Goal: Information Seeking & Learning: Learn about a topic

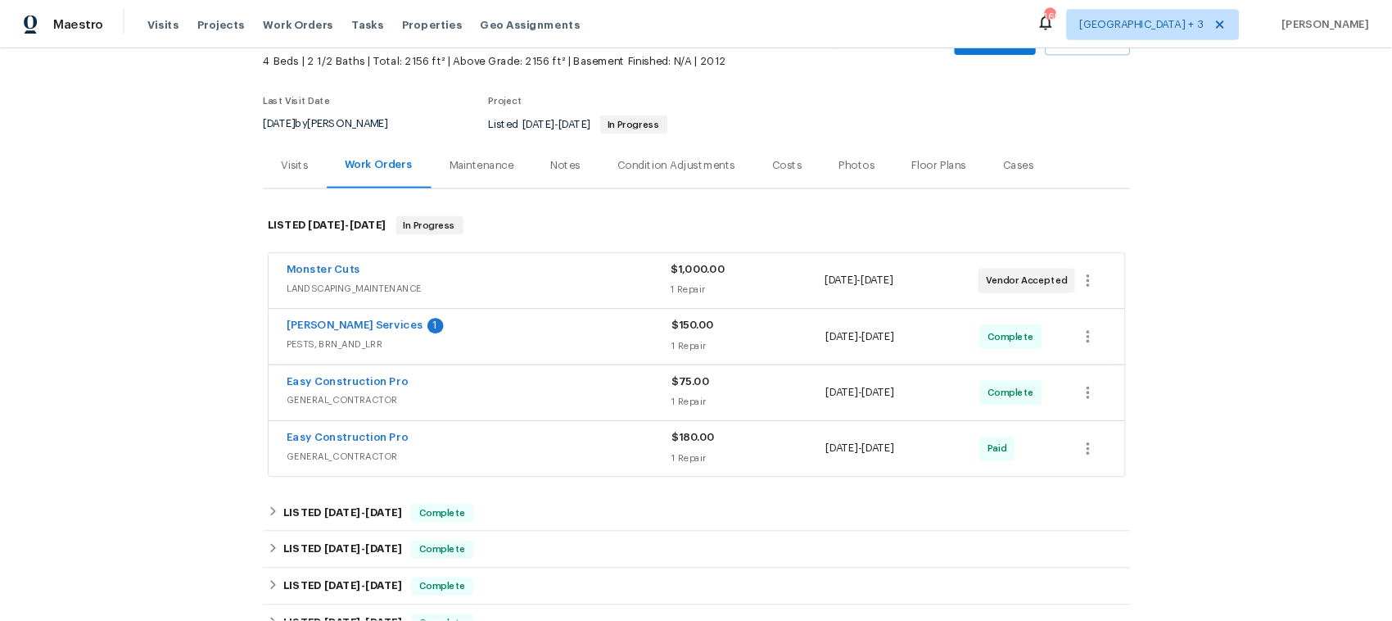
scroll to position [109, 0]
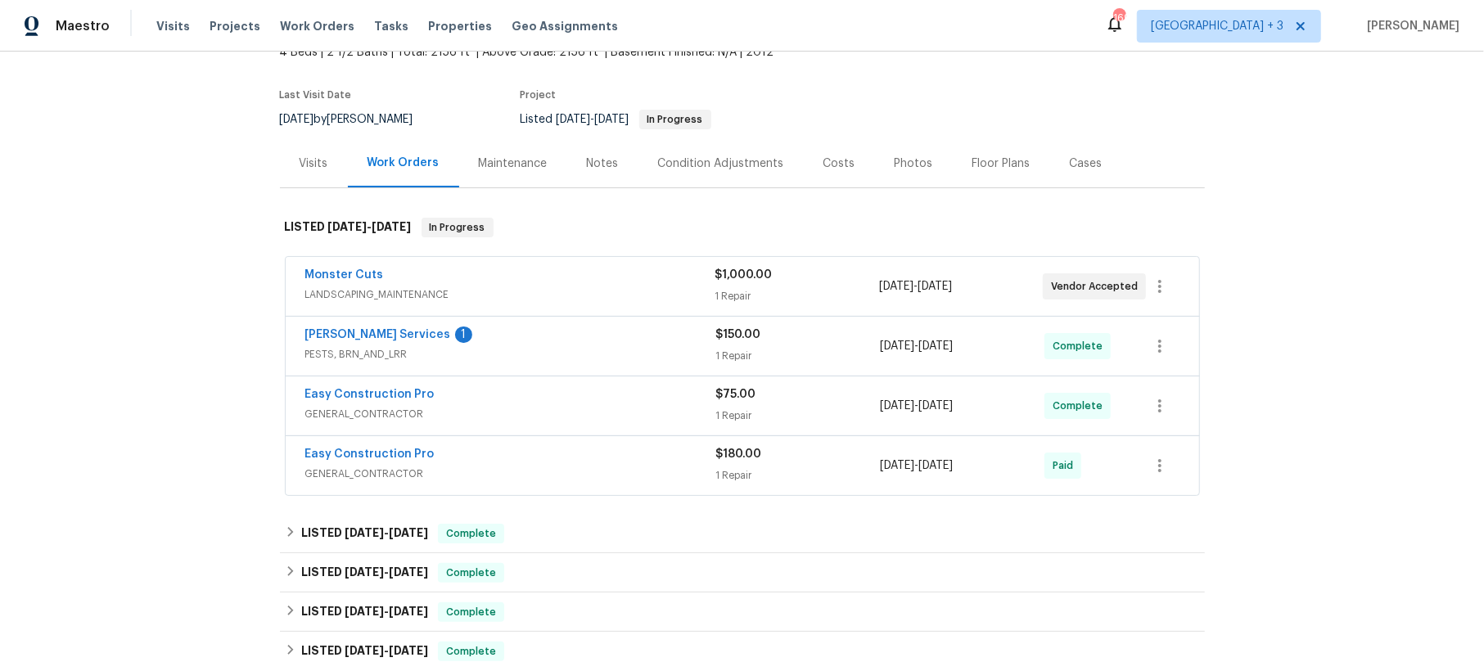
click at [581, 277] on div "Monster Cuts" at bounding box center [510, 277] width 410 height 20
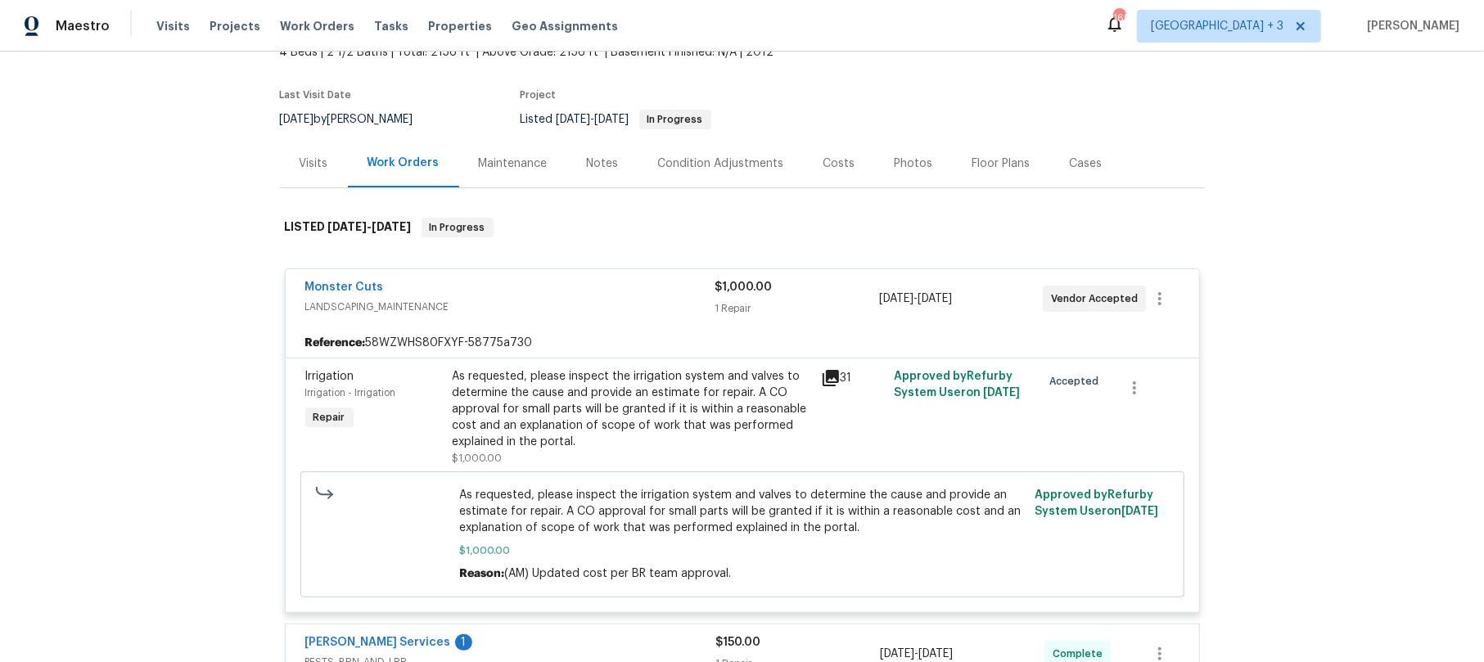
click at [825, 378] on icon at bounding box center [831, 378] width 20 height 20
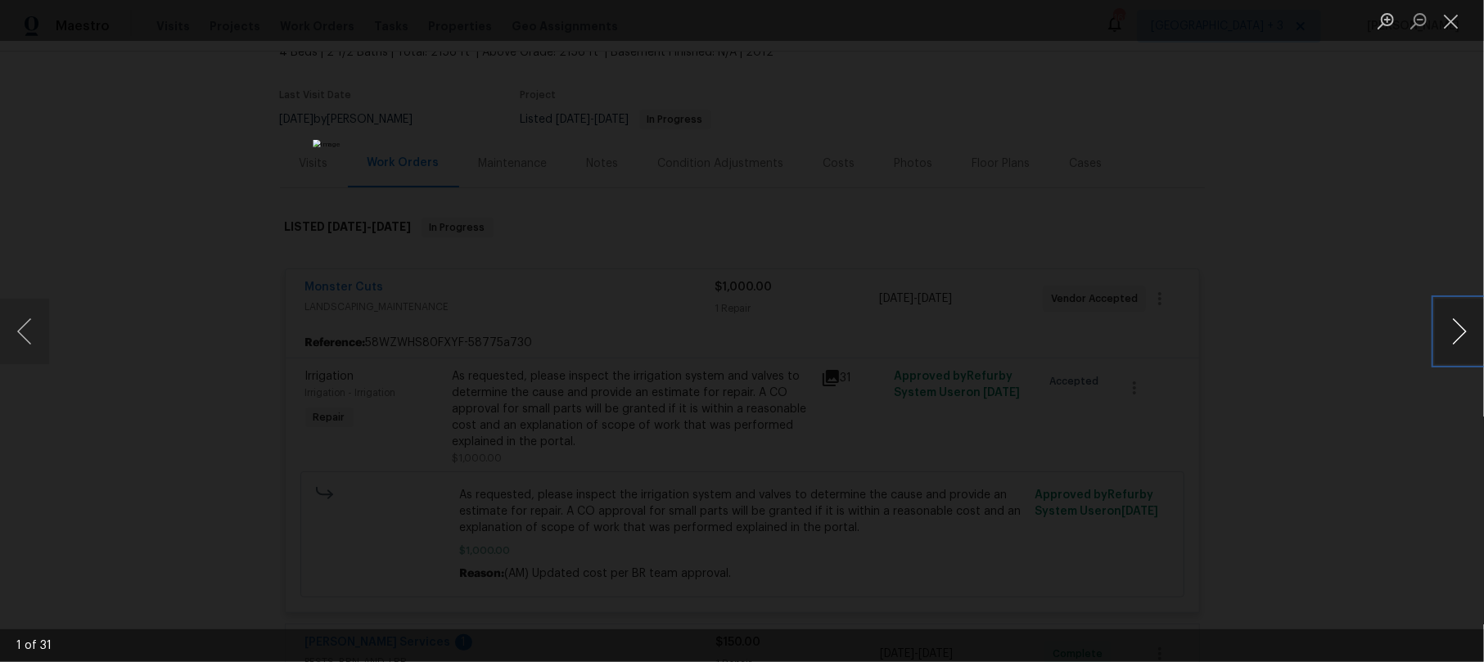
click at [1236, 326] on button "Next image" at bounding box center [1459, 331] width 49 height 65
click at [1236, 324] on button "Next image" at bounding box center [1459, 331] width 49 height 65
click at [1236, 325] on button "Next image" at bounding box center [1459, 331] width 49 height 65
click at [1236, 327] on button "Next image" at bounding box center [1459, 331] width 49 height 65
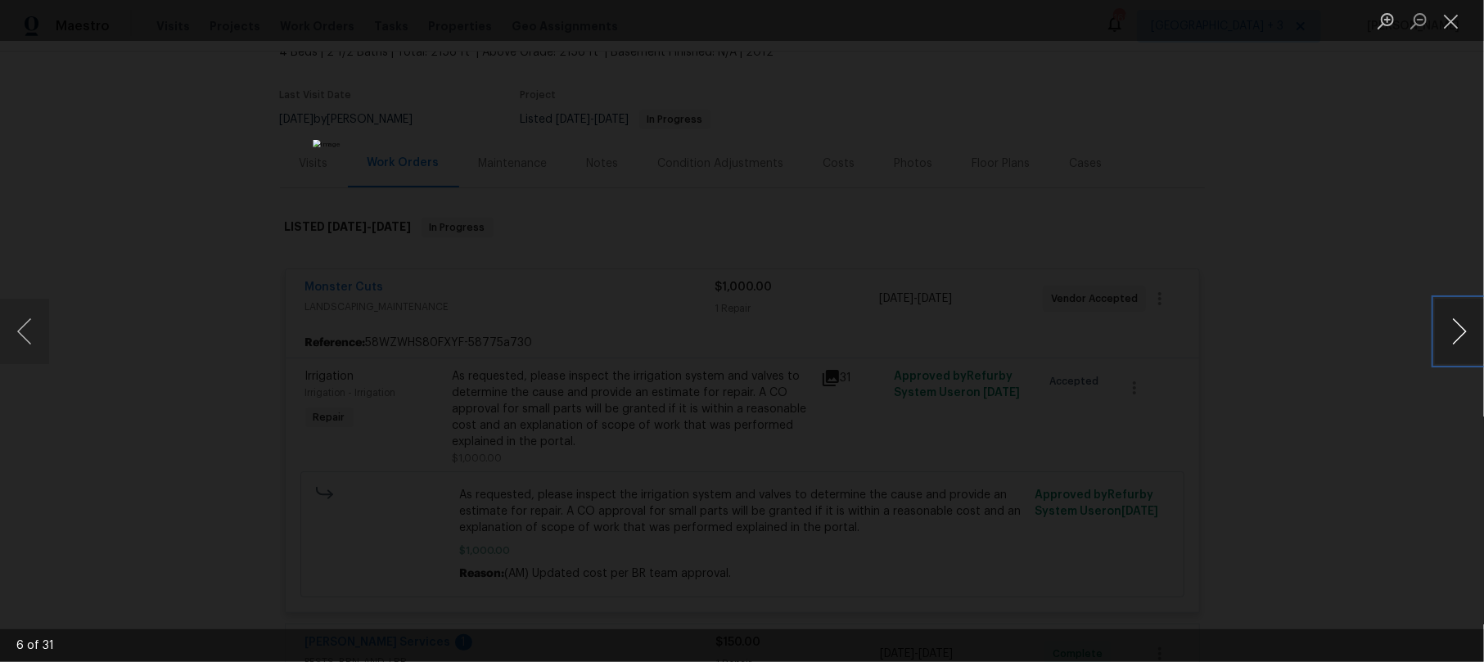
click at [1236, 327] on button "Next image" at bounding box center [1459, 331] width 49 height 65
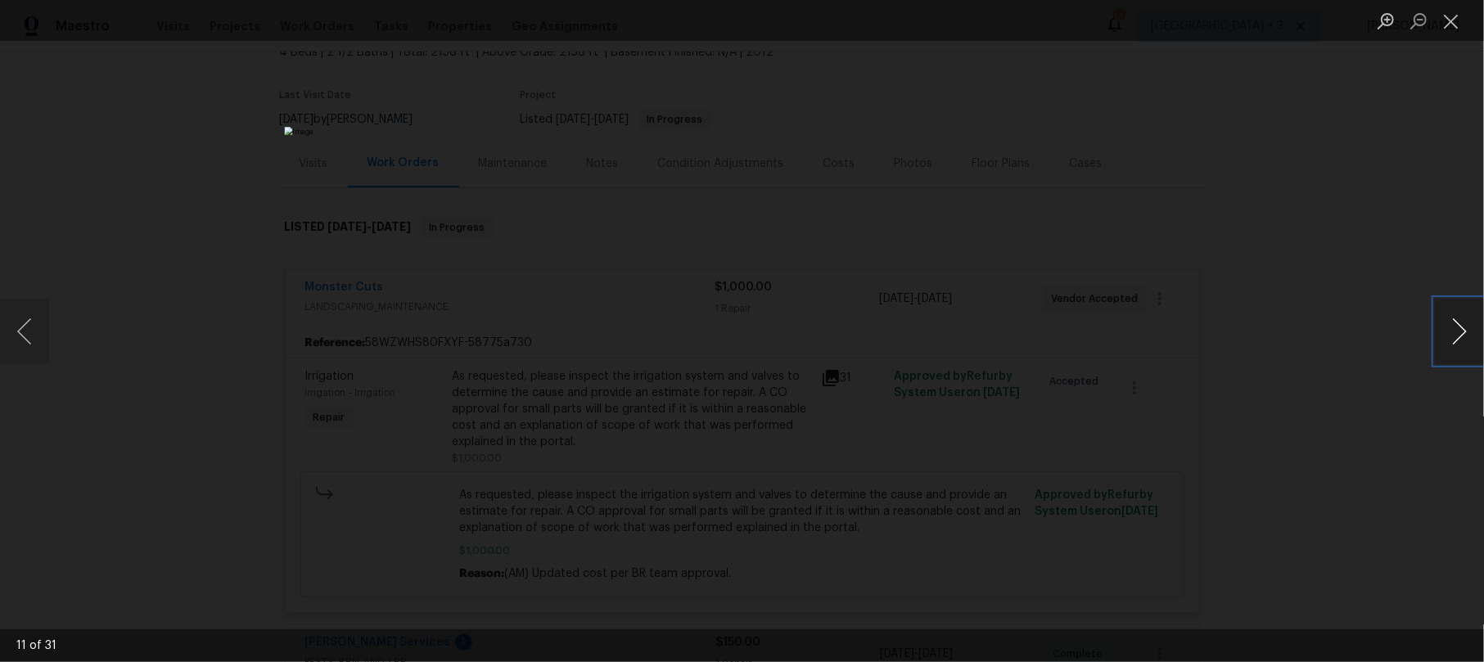
click at [1236, 327] on button "Next image" at bounding box center [1459, 331] width 49 height 65
click at [1236, 319] on button "Next image" at bounding box center [1459, 331] width 49 height 65
click at [1236, 318] on button "Next image" at bounding box center [1459, 331] width 49 height 65
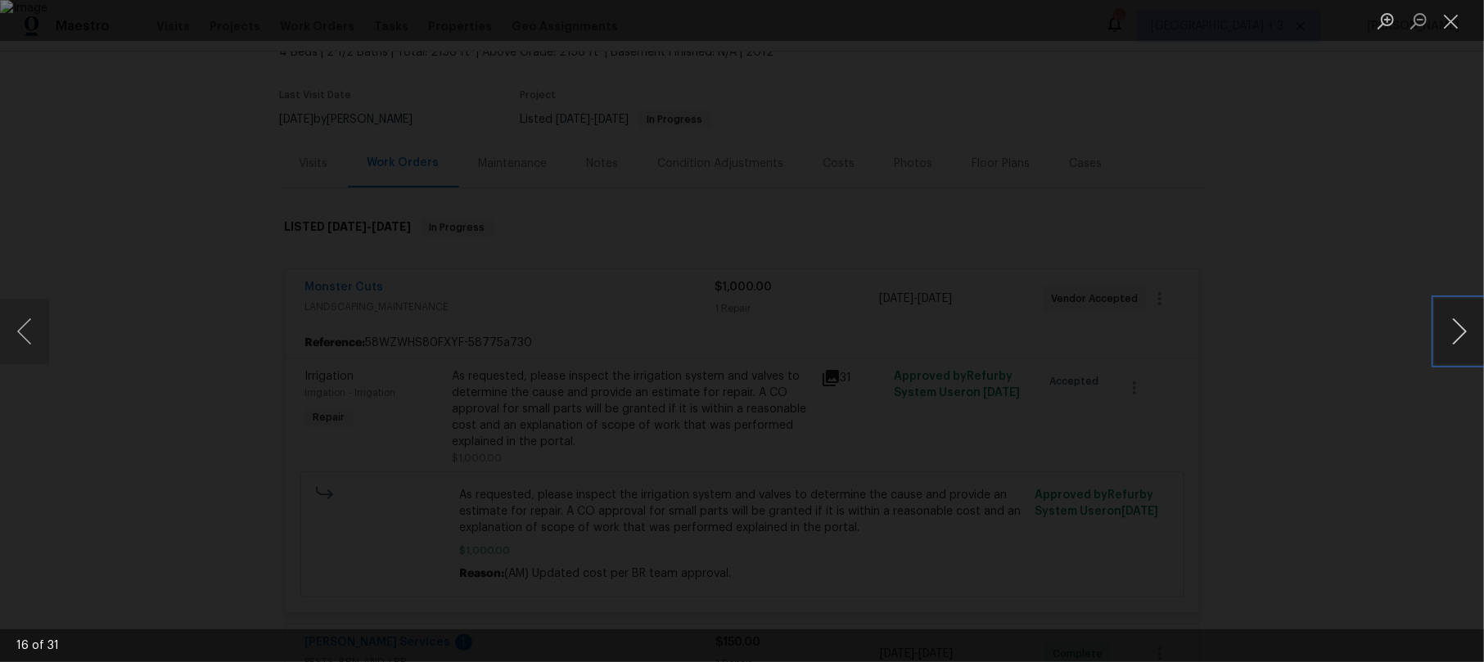
click at [1236, 318] on button "Next image" at bounding box center [1459, 331] width 49 height 65
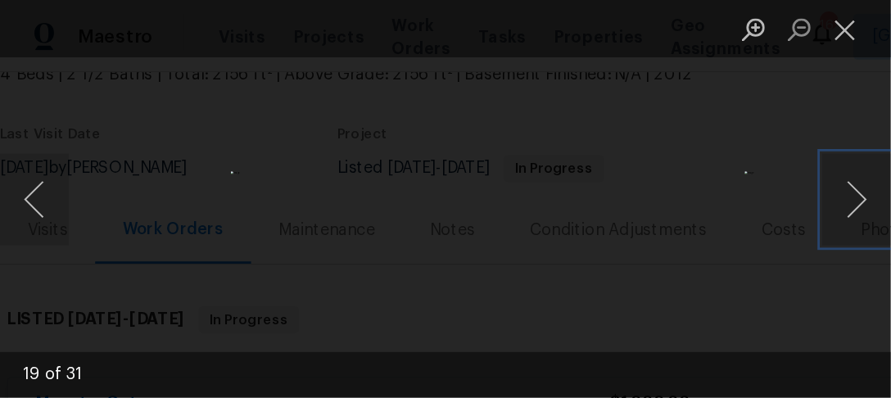
scroll to position [108, 0]
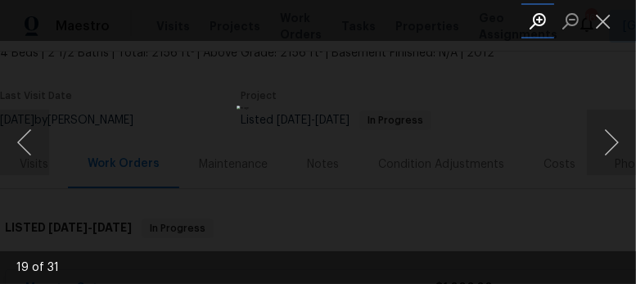
click at [538, 16] on button "Zoom in" at bounding box center [538, 21] width 33 height 29
click at [576, 17] on button "Zoom out" at bounding box center [570, 21] width 33 height 29
click at [611, 141] on button "Next image" at bounding box center [611, 142] width 49 height 65
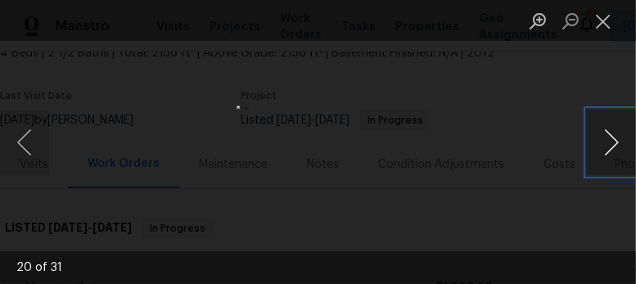
click at [611, 141] on button "Next image" at bounding box center [611, 142] width 49 height 65
click at [613, 139] on button "Next image" at bounding box center [611, 142] width 49 height 65
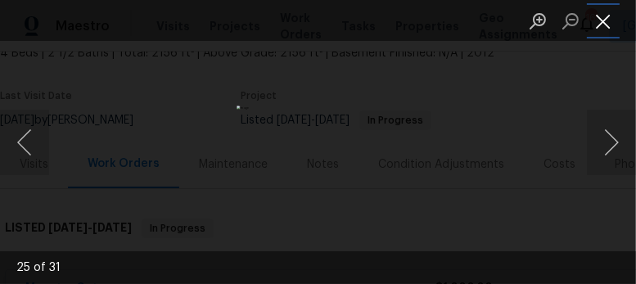
click at [607, 20] on button "Close lightbox" at bounding box center [603, 21] width 33 height 29
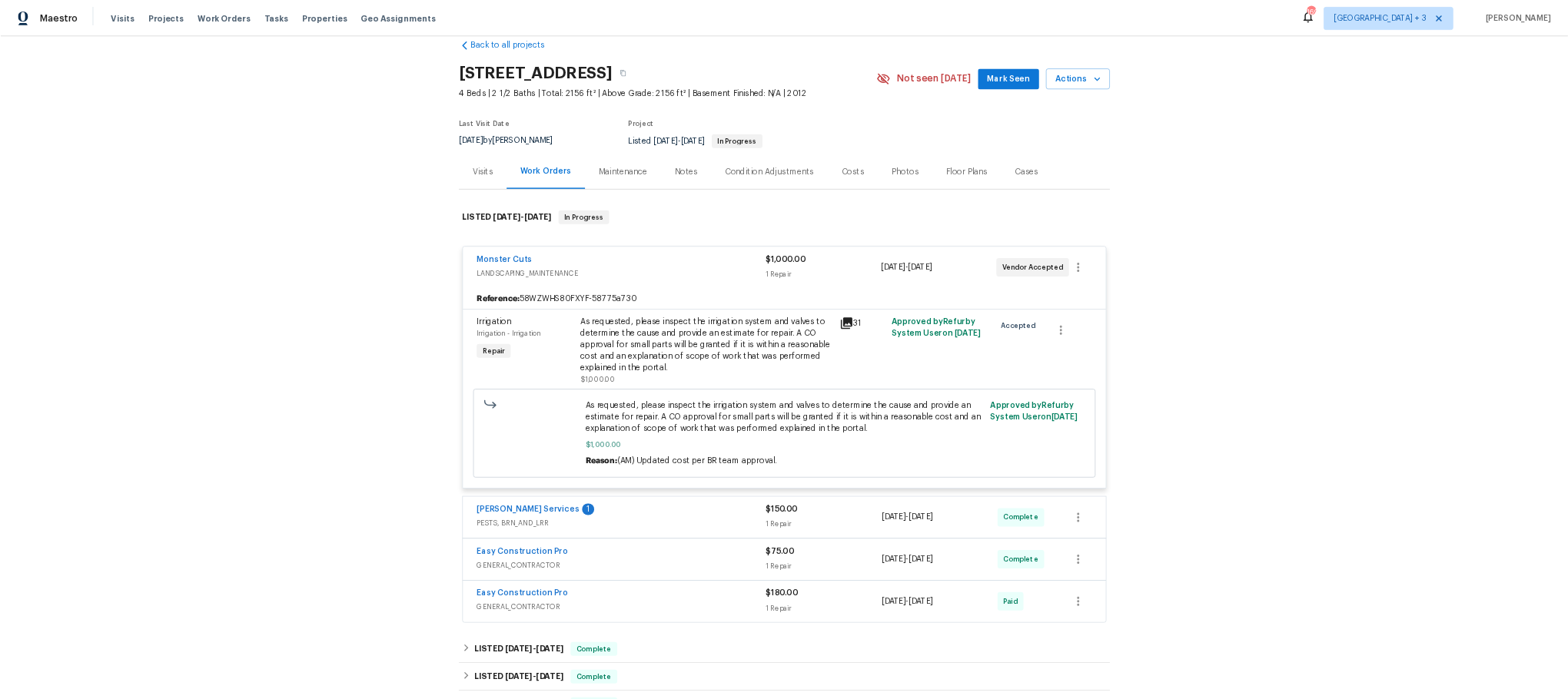
scroll to position [26, 0]
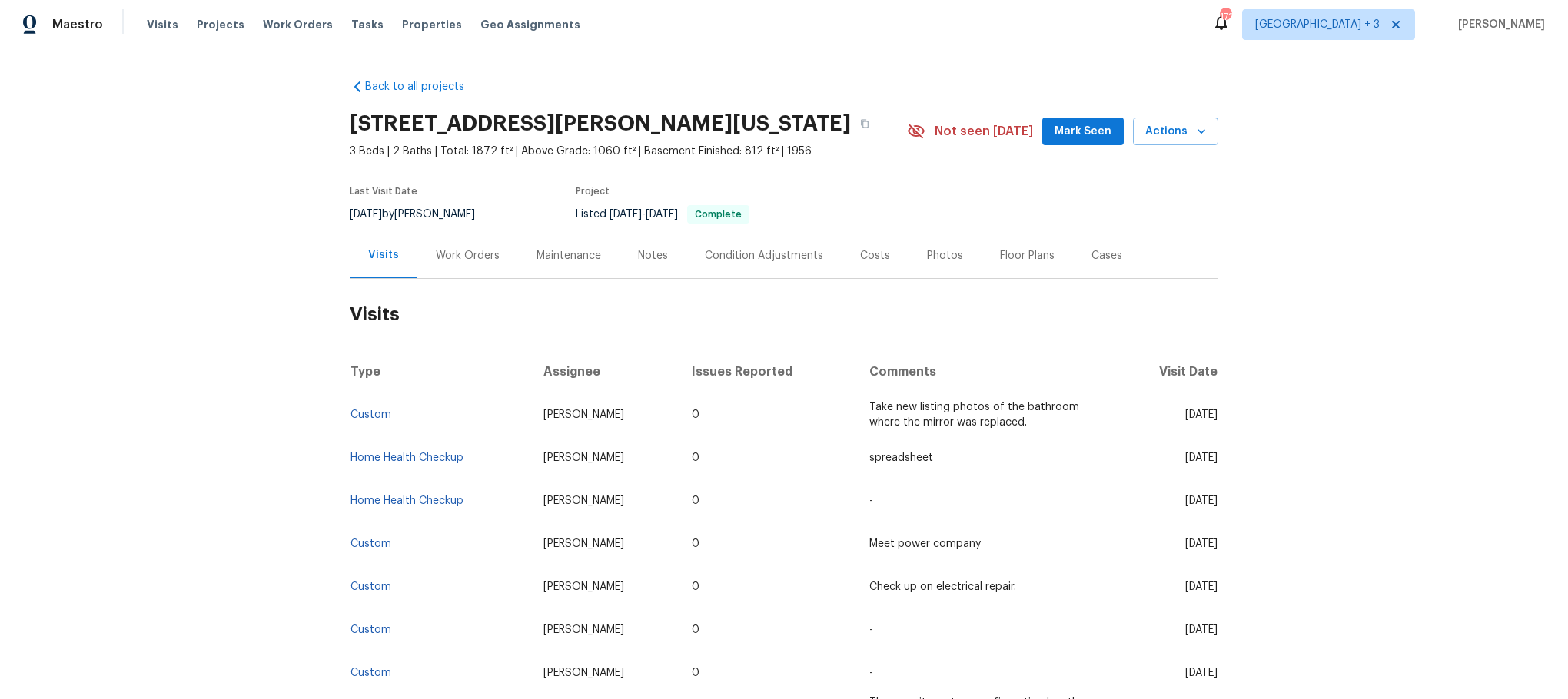
click at [454, 251] on div "Work Orders" at bounding box center [468, 255] width 64 height 15
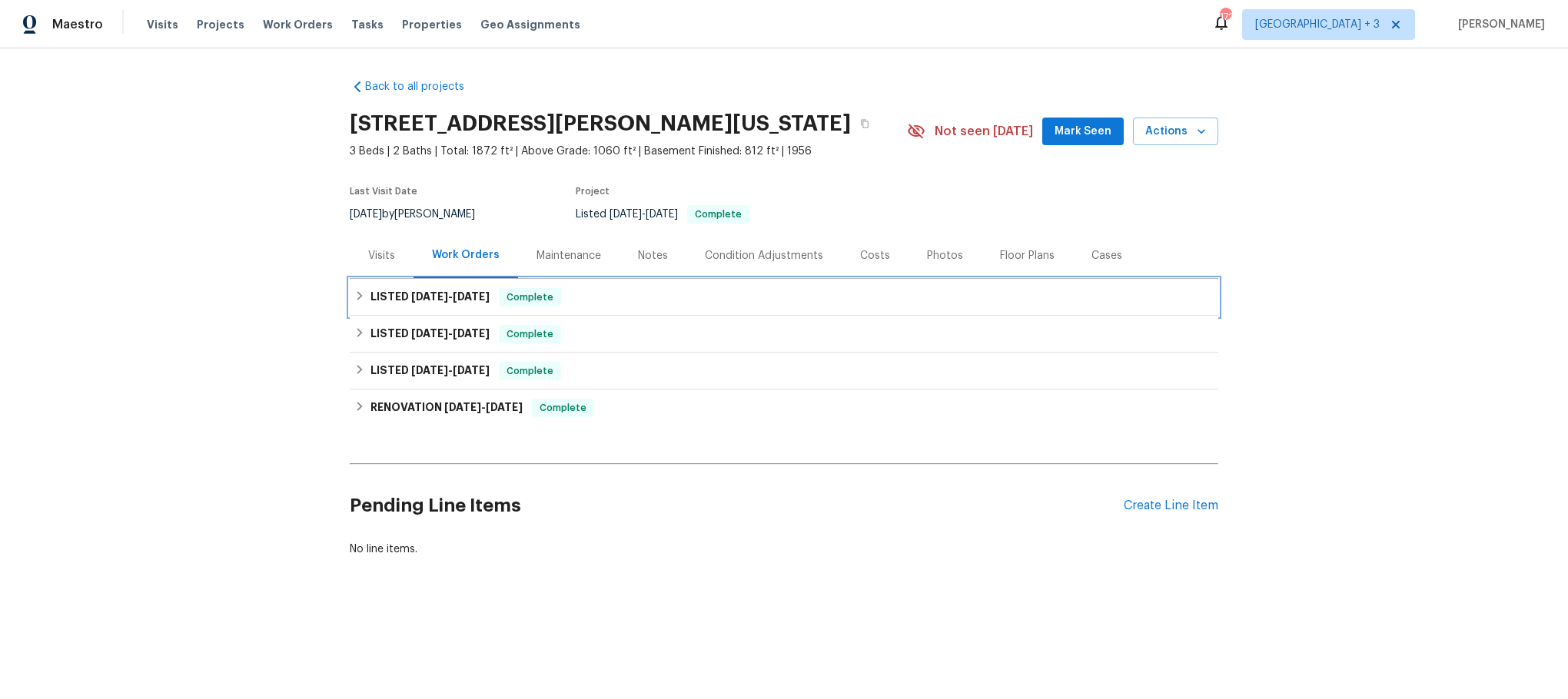
click at [371, 295] on h6 "LISTED 9/16/25 - 9/20/25" at bounding box center [430, 297] width 119 height 19
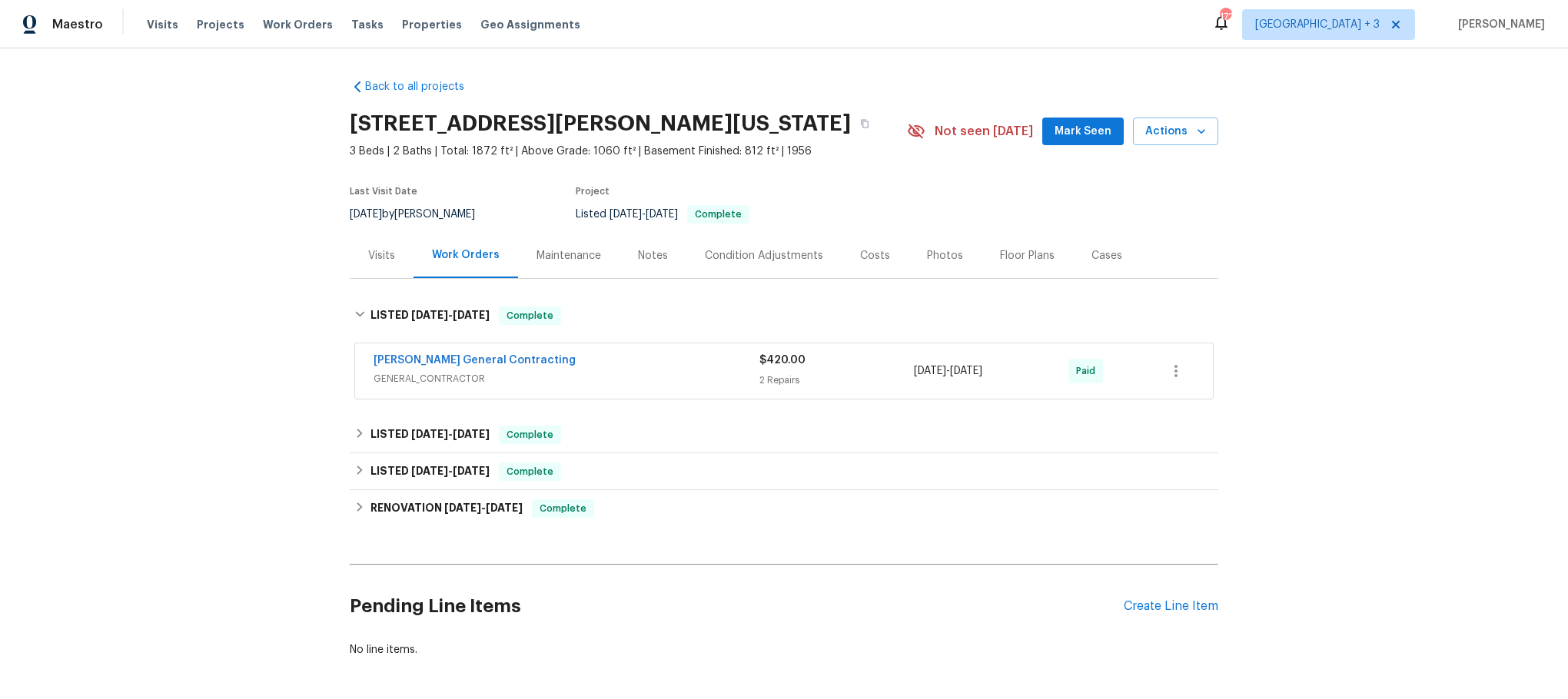
click at [647, 370] on div "Nicholson General Contracting" at bounding box center [566, 362] width 386 height 19
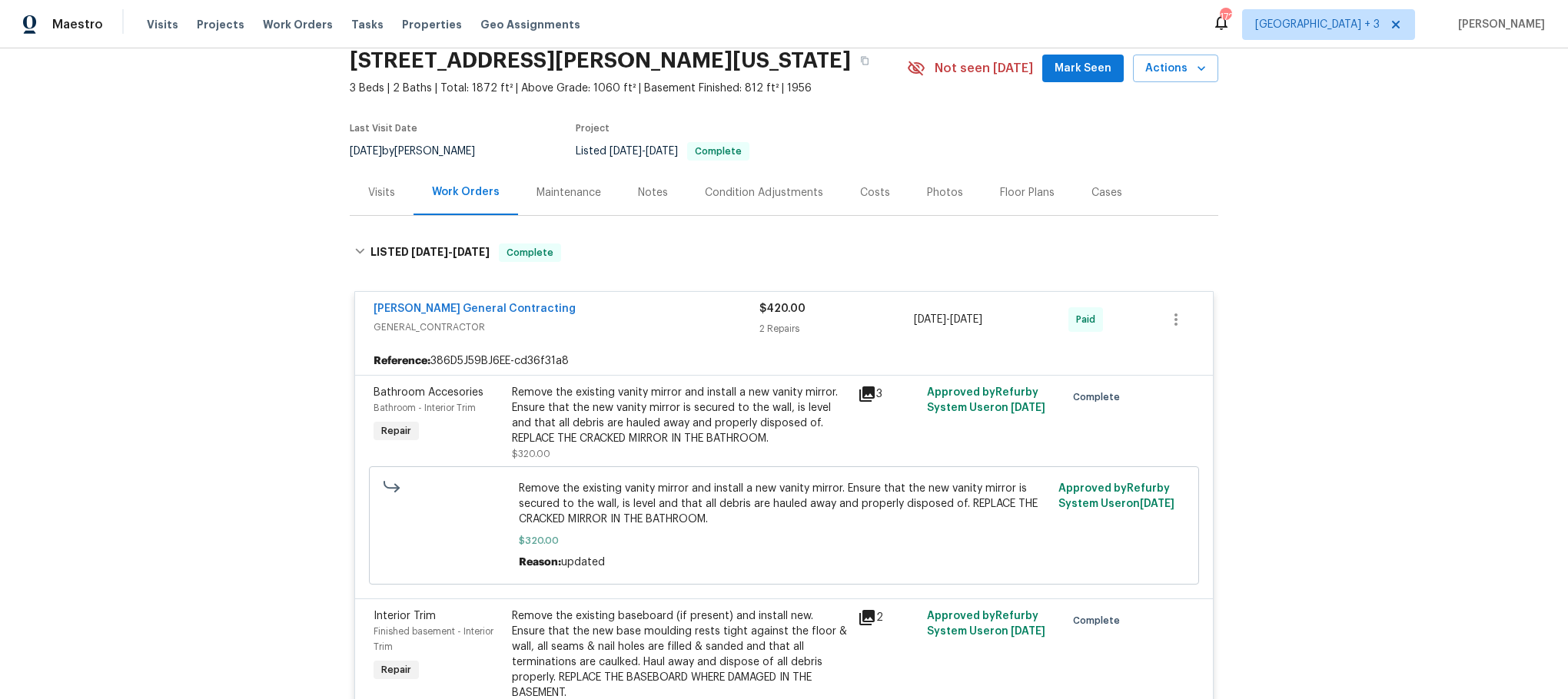
scroll to position [115, 0]
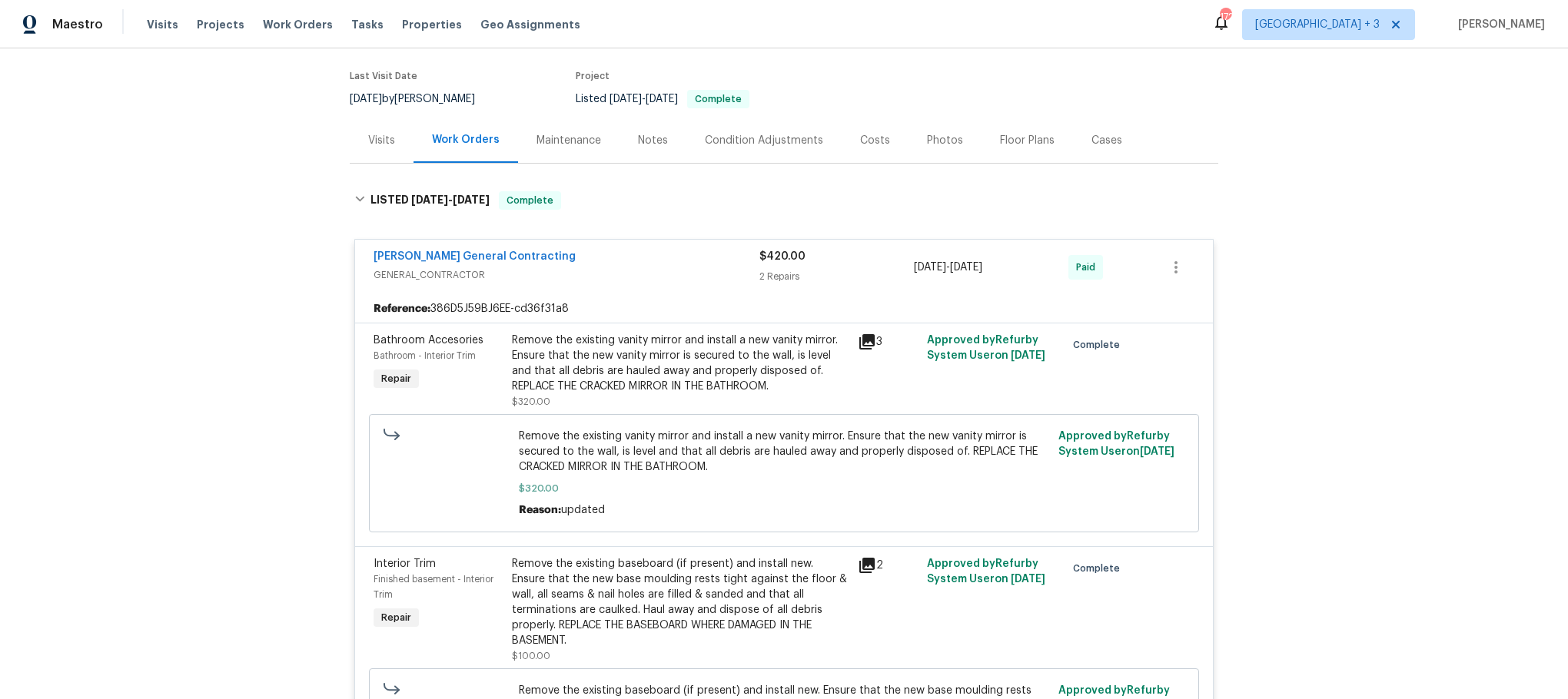
click at [597, 252] on div "Nicholson General Contracting" at bounding box center [566, 258] width 386 height 19
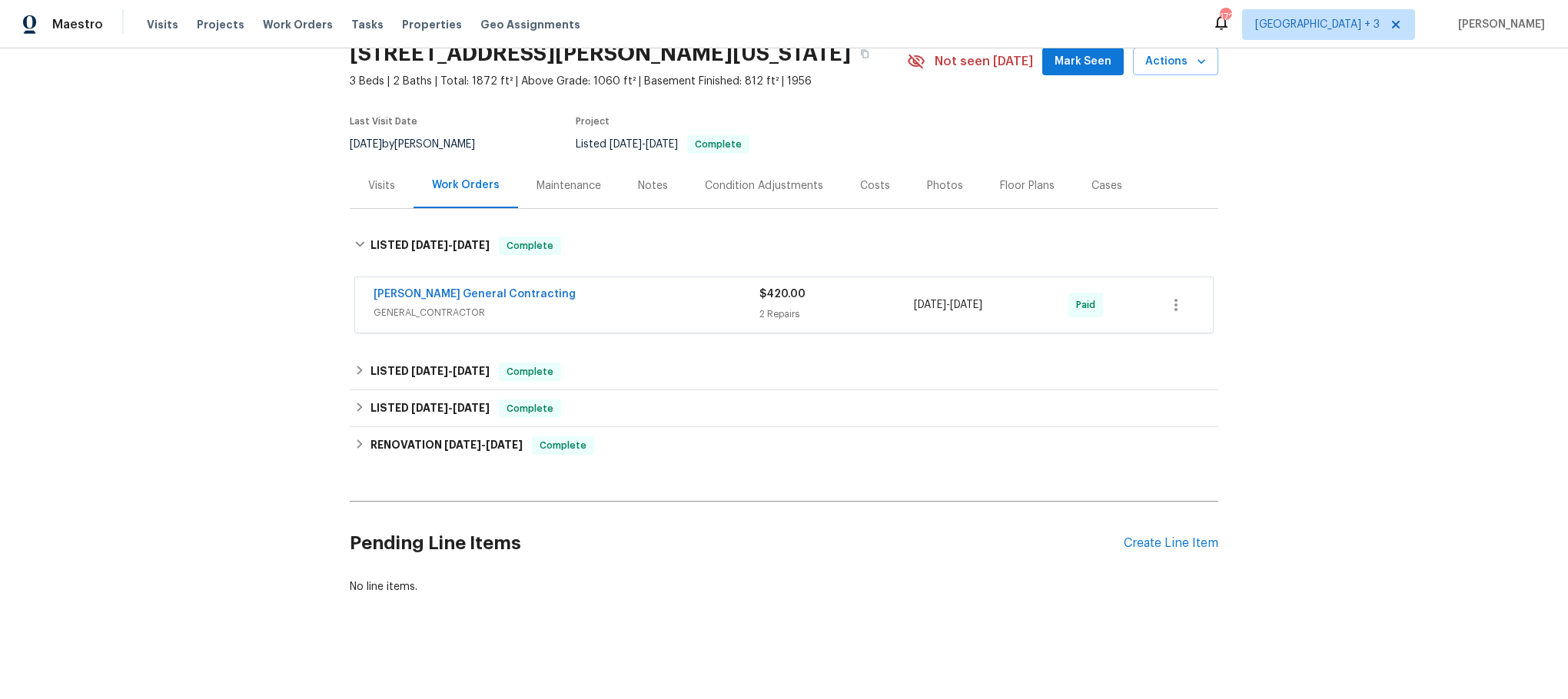
scroll to position [81, 0]
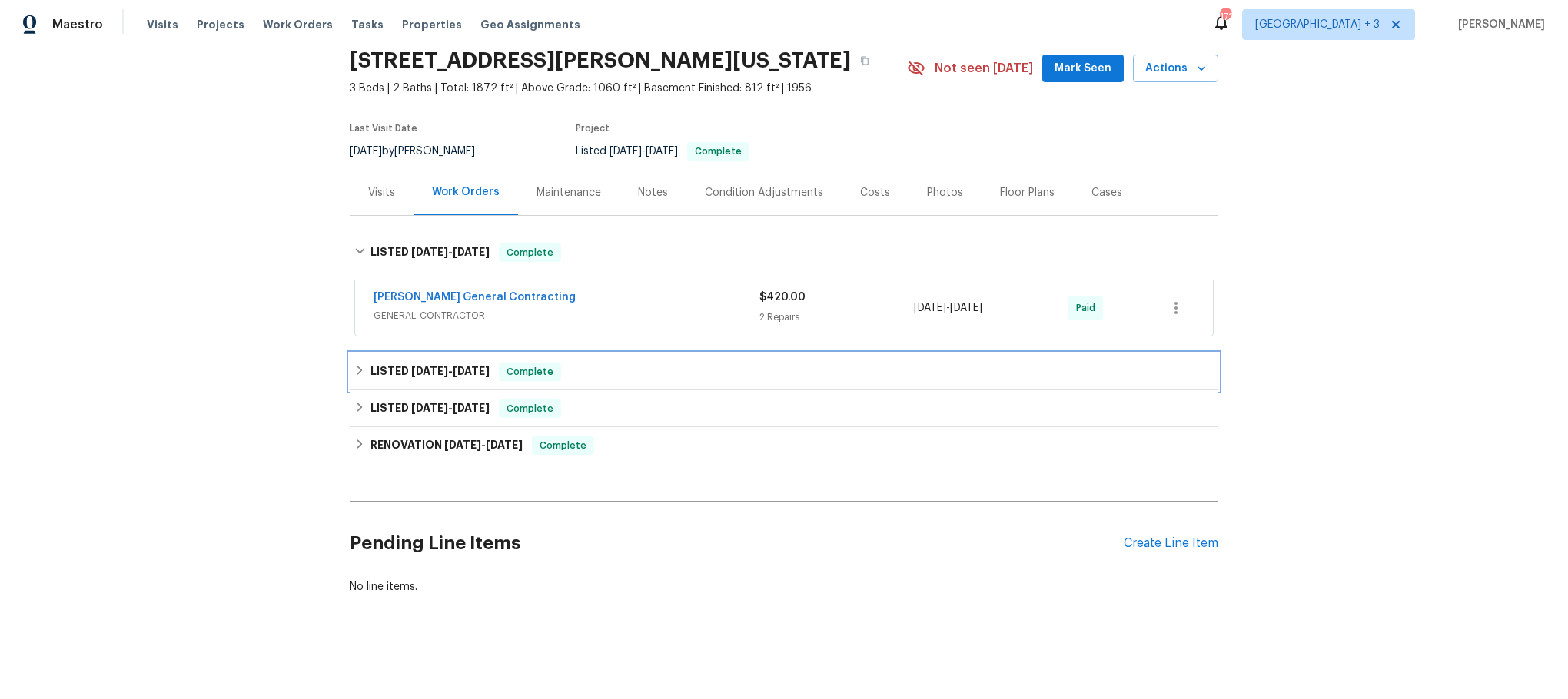
click at [354, 365] on icon at bounding box center [359, 370] width 10 height 10
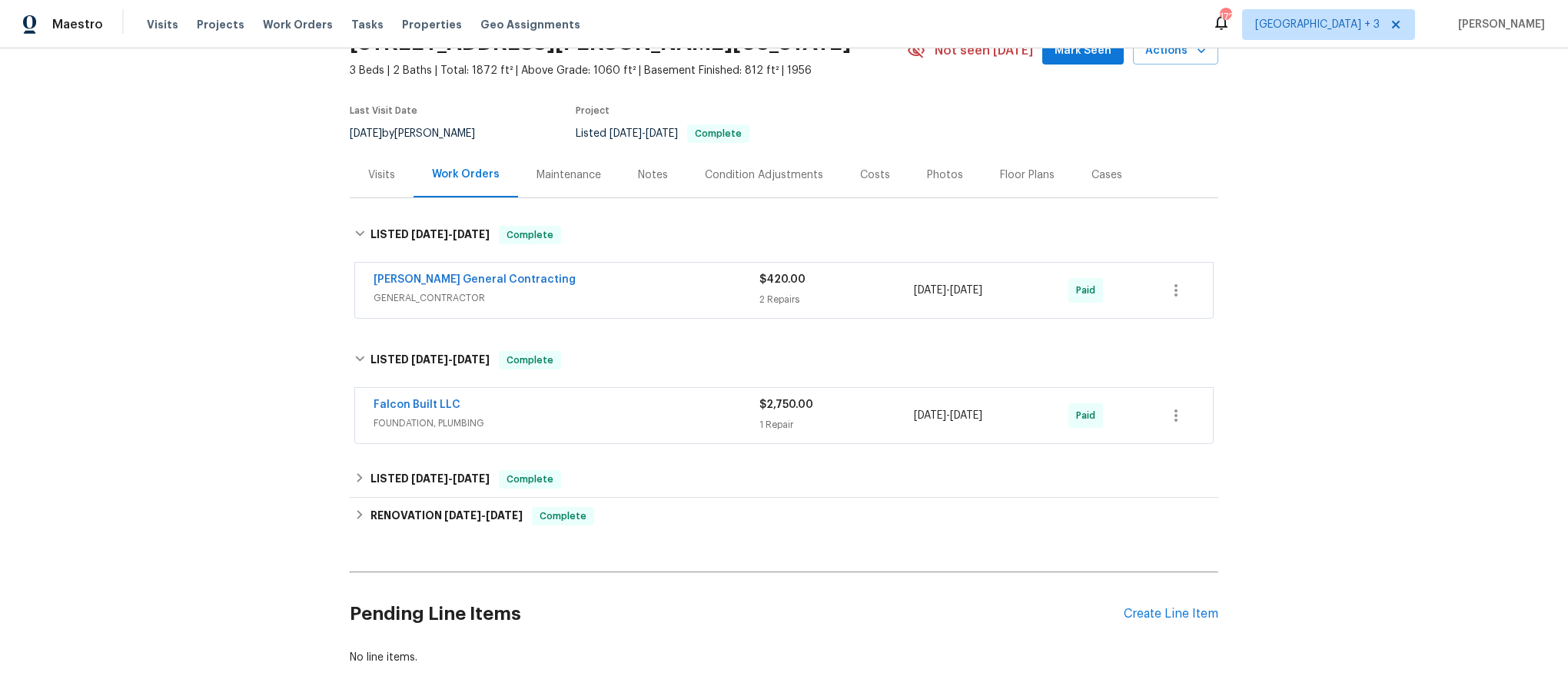
click at [598, 413] on div "Falcon Built LLC" at bounding box center [566, 406] width 386 height 19
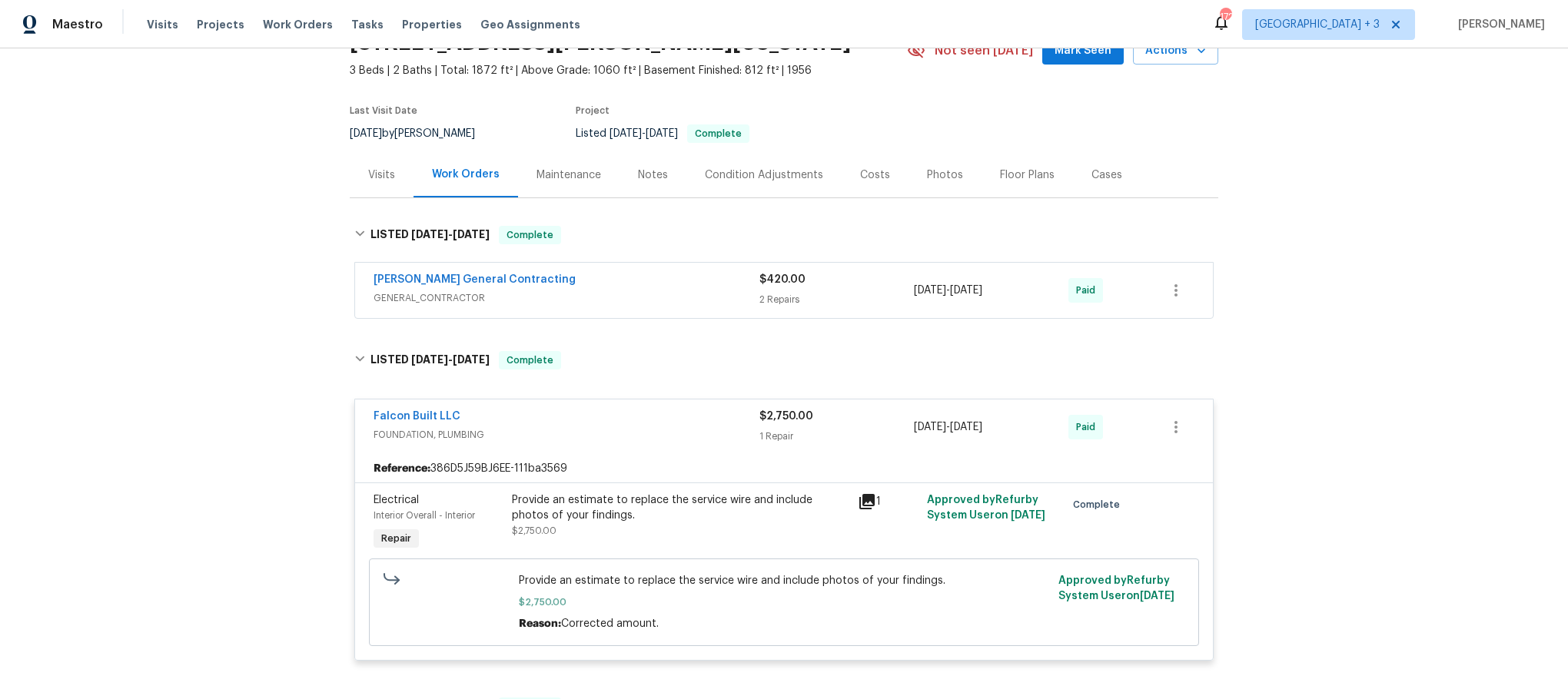
scroll to position [196, 0]
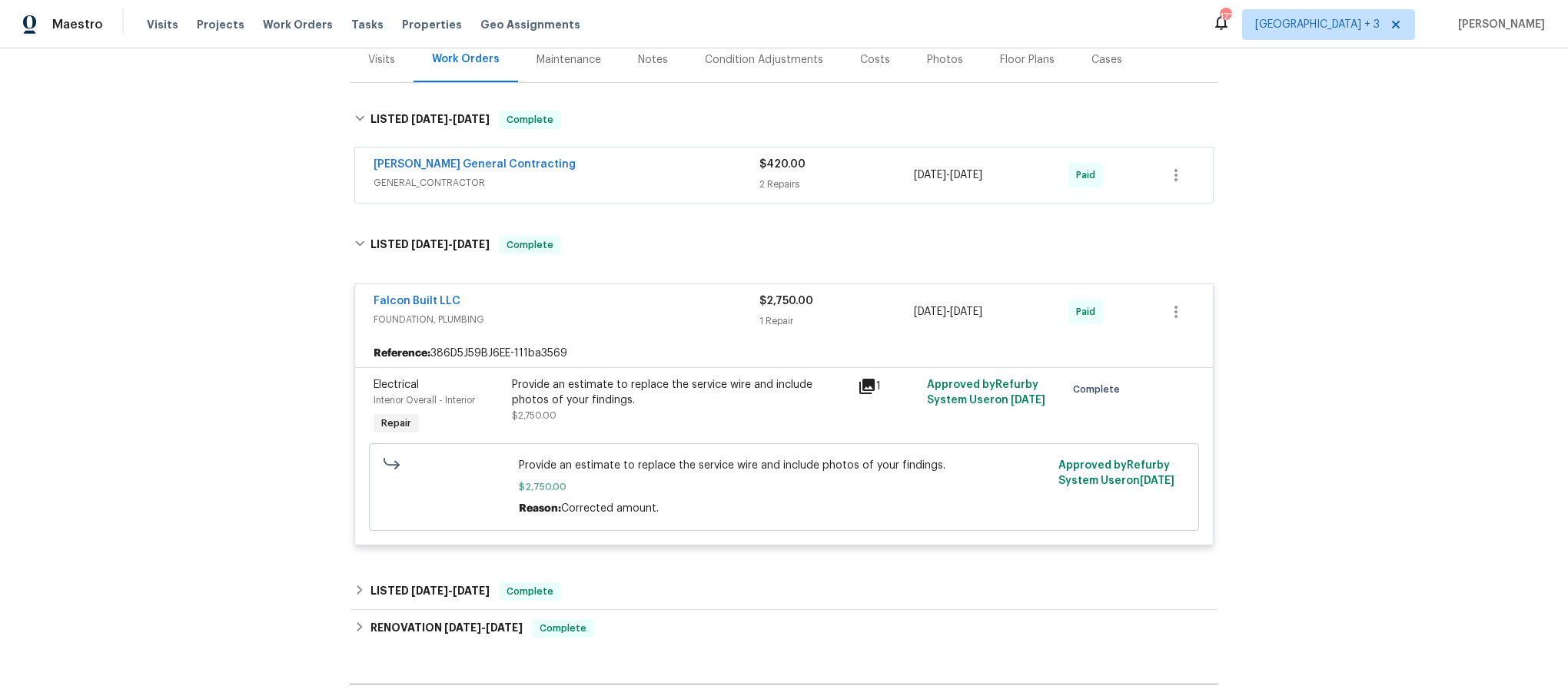
click at [858, 383] on icon at bounding box center [868, 387] width 19 height 19
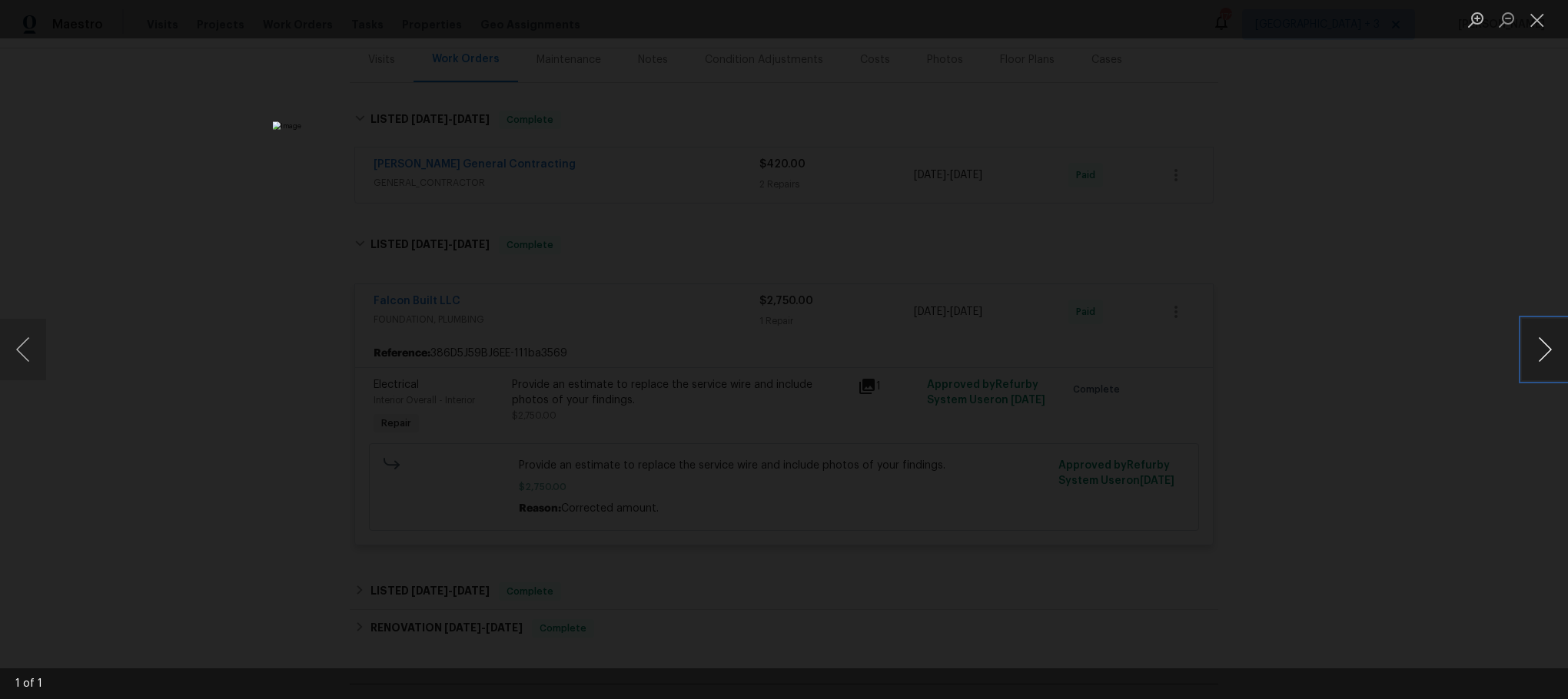
click at [1534, 339] on button "Next image" at bounding box center [1545, 349] width 46 height 61
click at [1541, 344] on button "Next image" at bounding box center [1545, 349] width 46 height 61
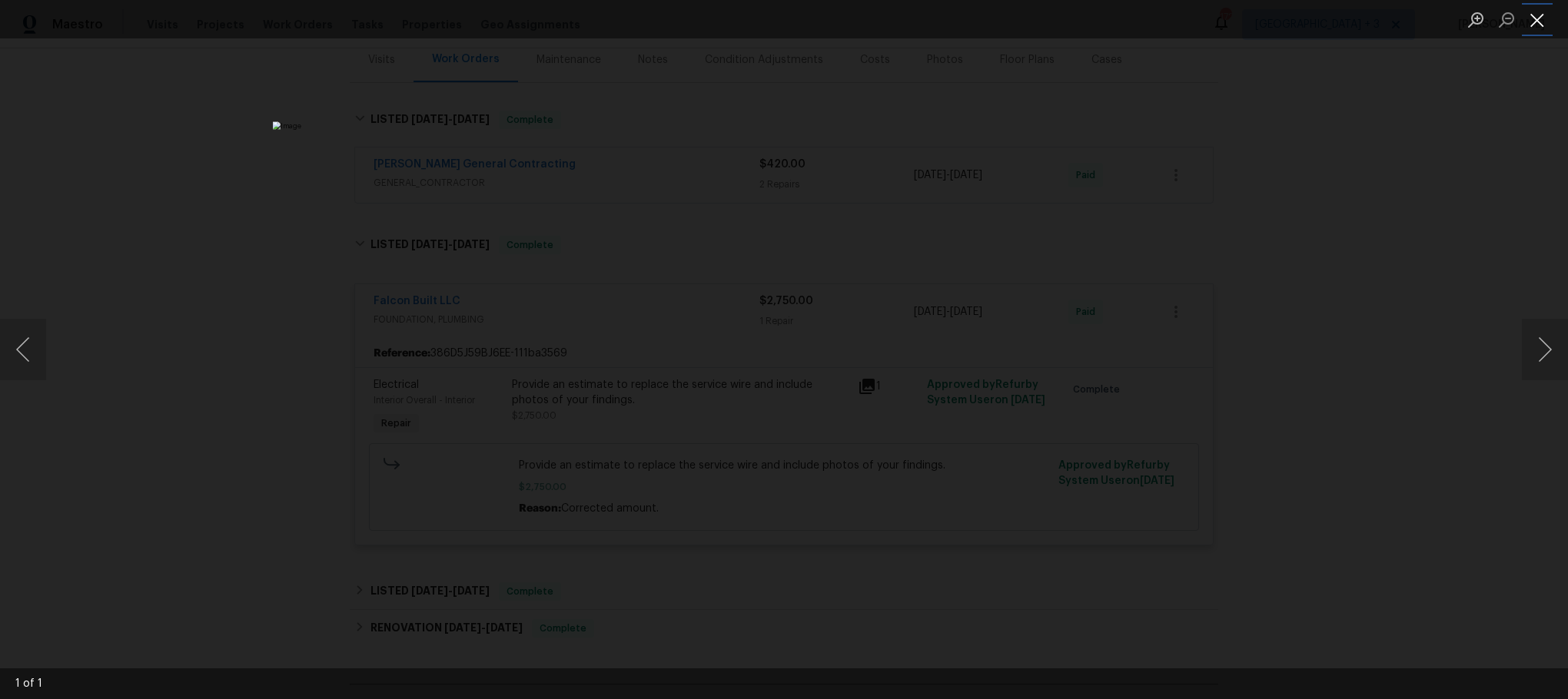
click at [1541, 16] on button "Close lightbox" at bounding box center [1537, 20] width 31 height 27
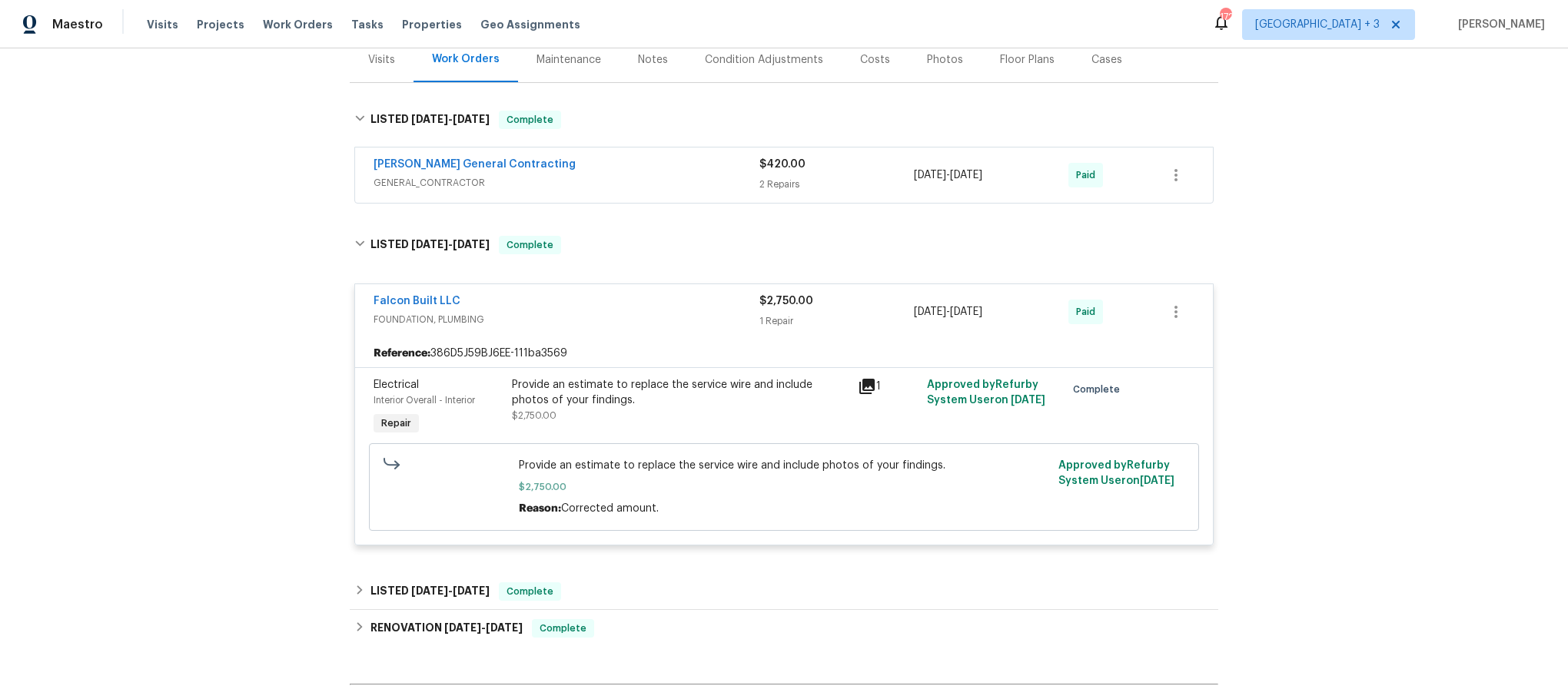
scroll to position [81, 0]
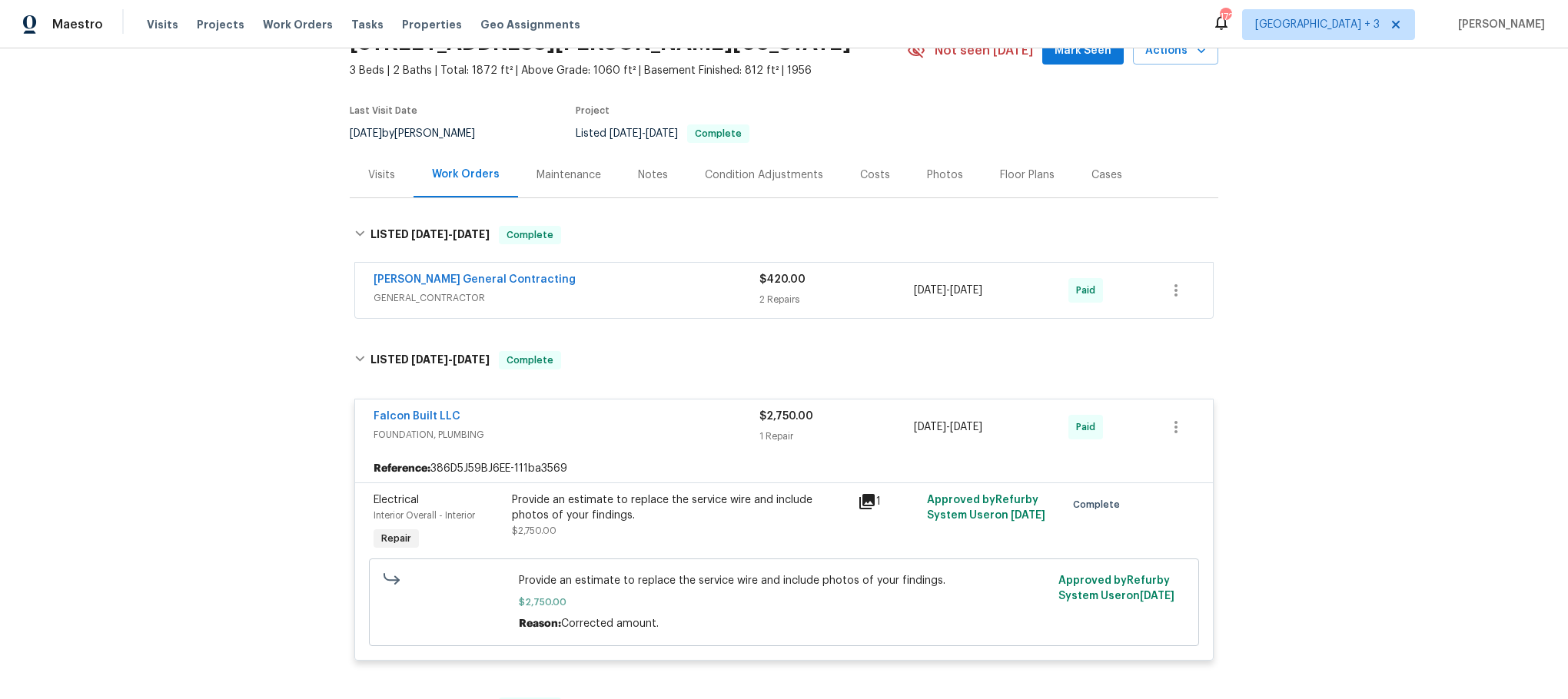
click at [597, 425] on div "Falcon Built LLC" at bounding box center [566, 418] width 386 height 19
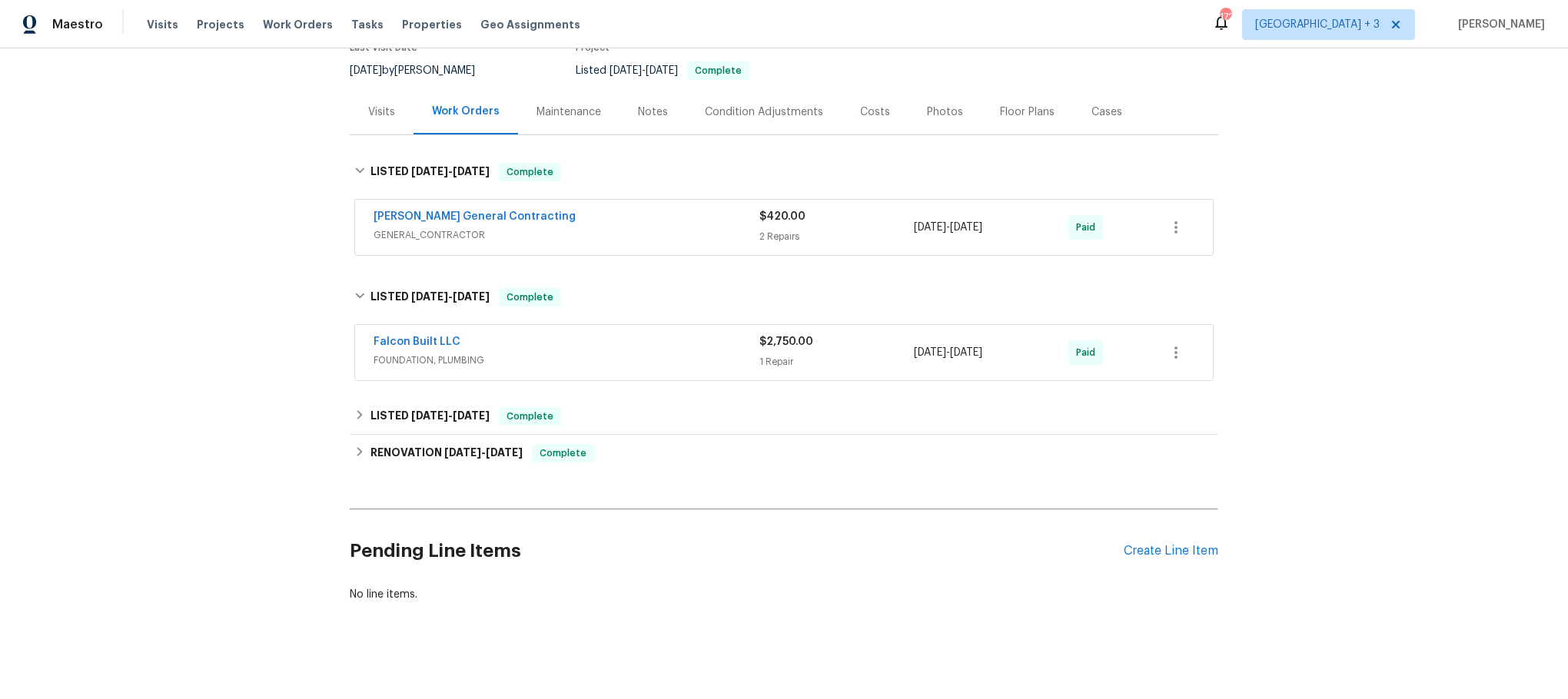
scroll to position [171, 0]
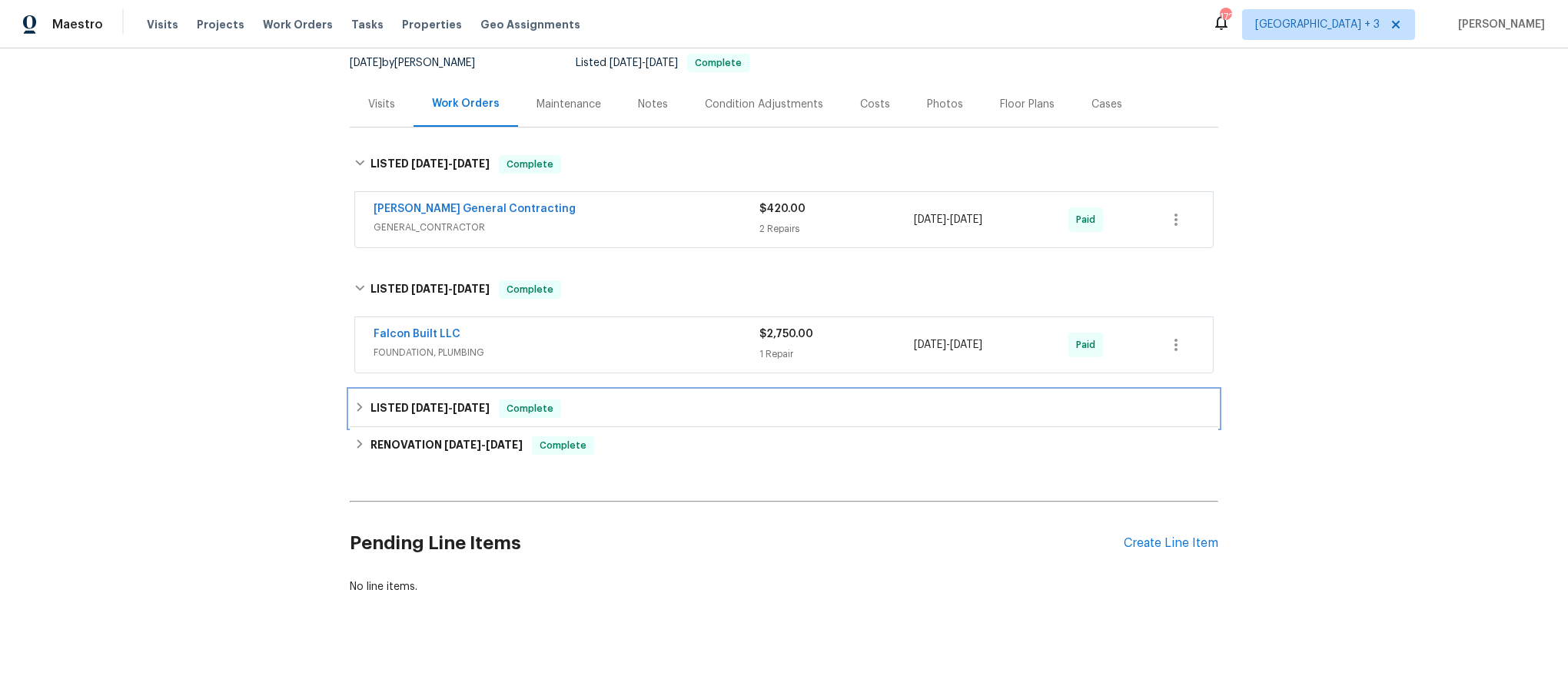
click at [358, 403] on icon at bounding box center [361, 407] width 6 height 9
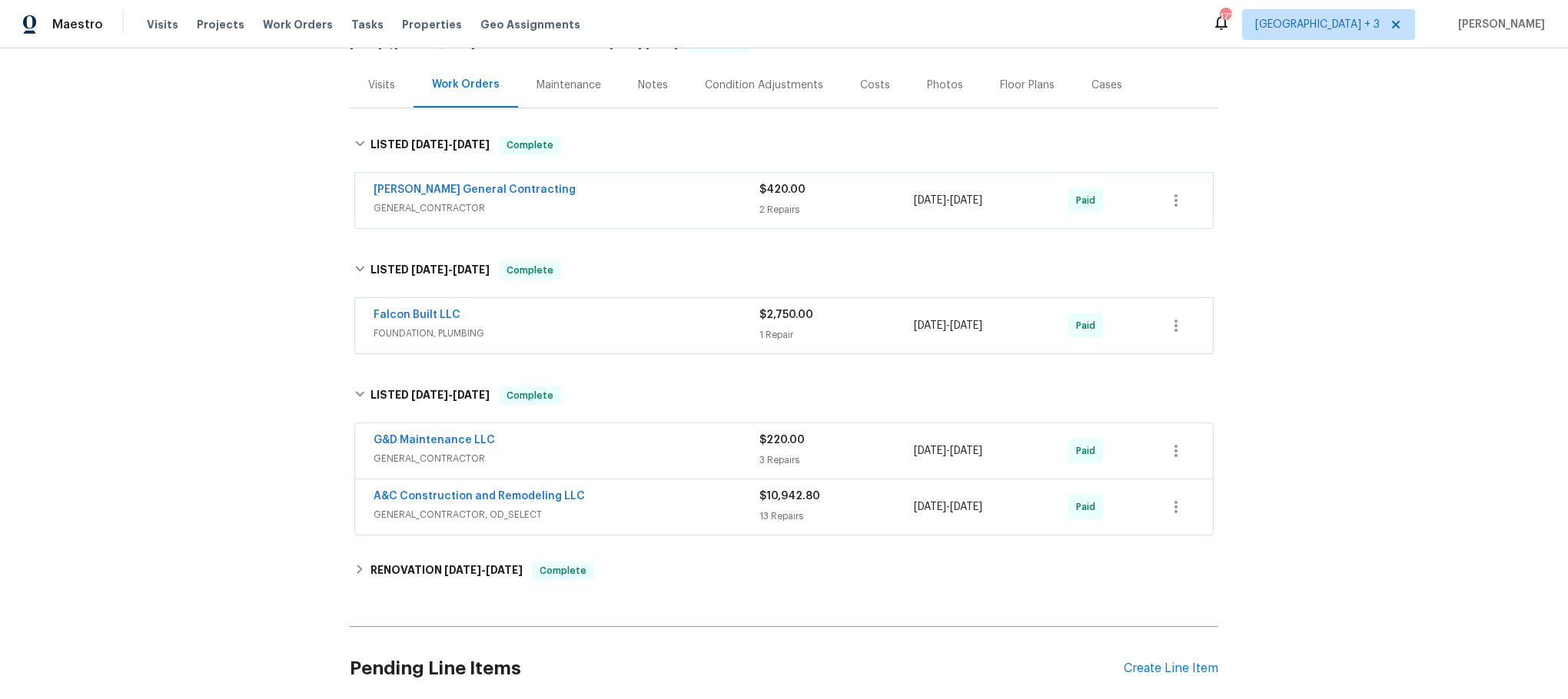
click at [659, 459] on span "GENERAL_CONTRACTOR" at bounding box center [566, 459] width 386 height 15
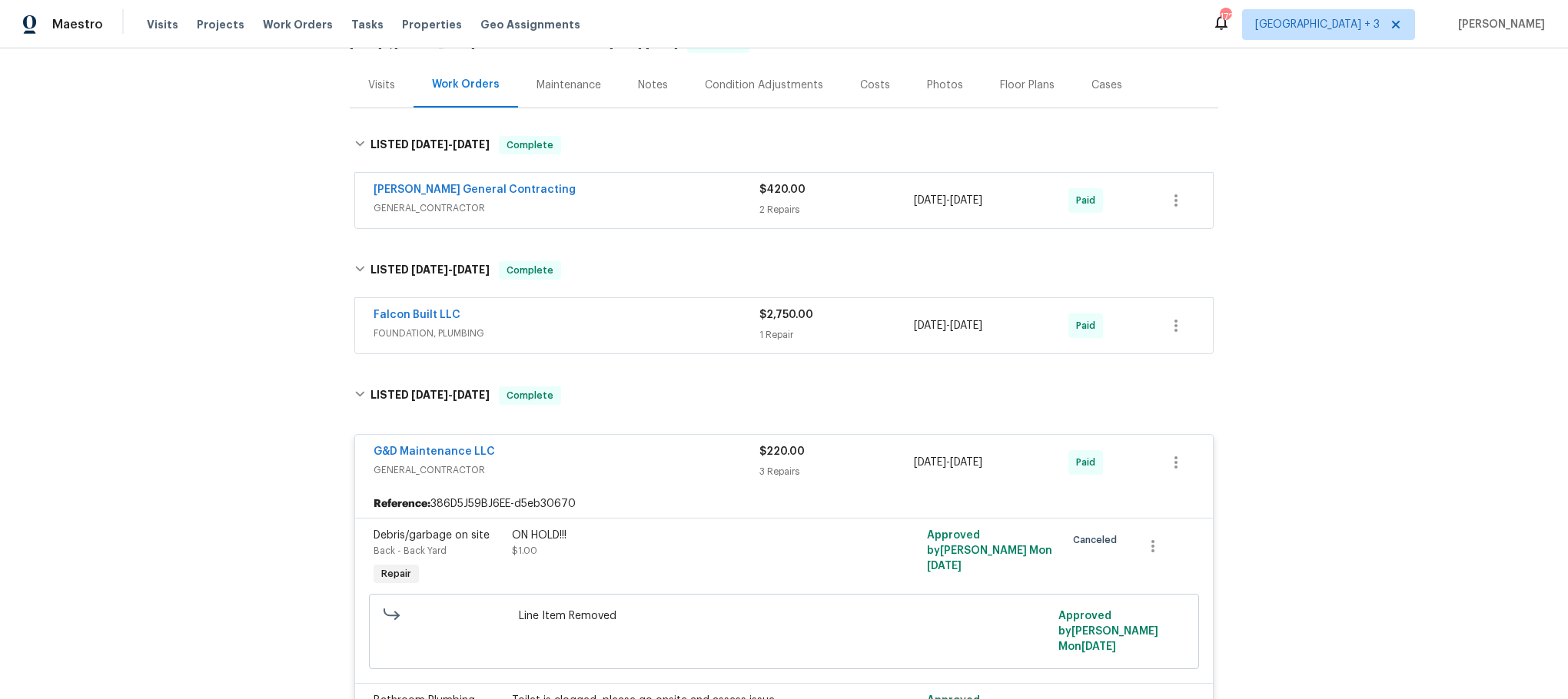
click at [659, 459] on div "G&D Maintenance LLC" at bounding box center [566, 453] width 386 height 19
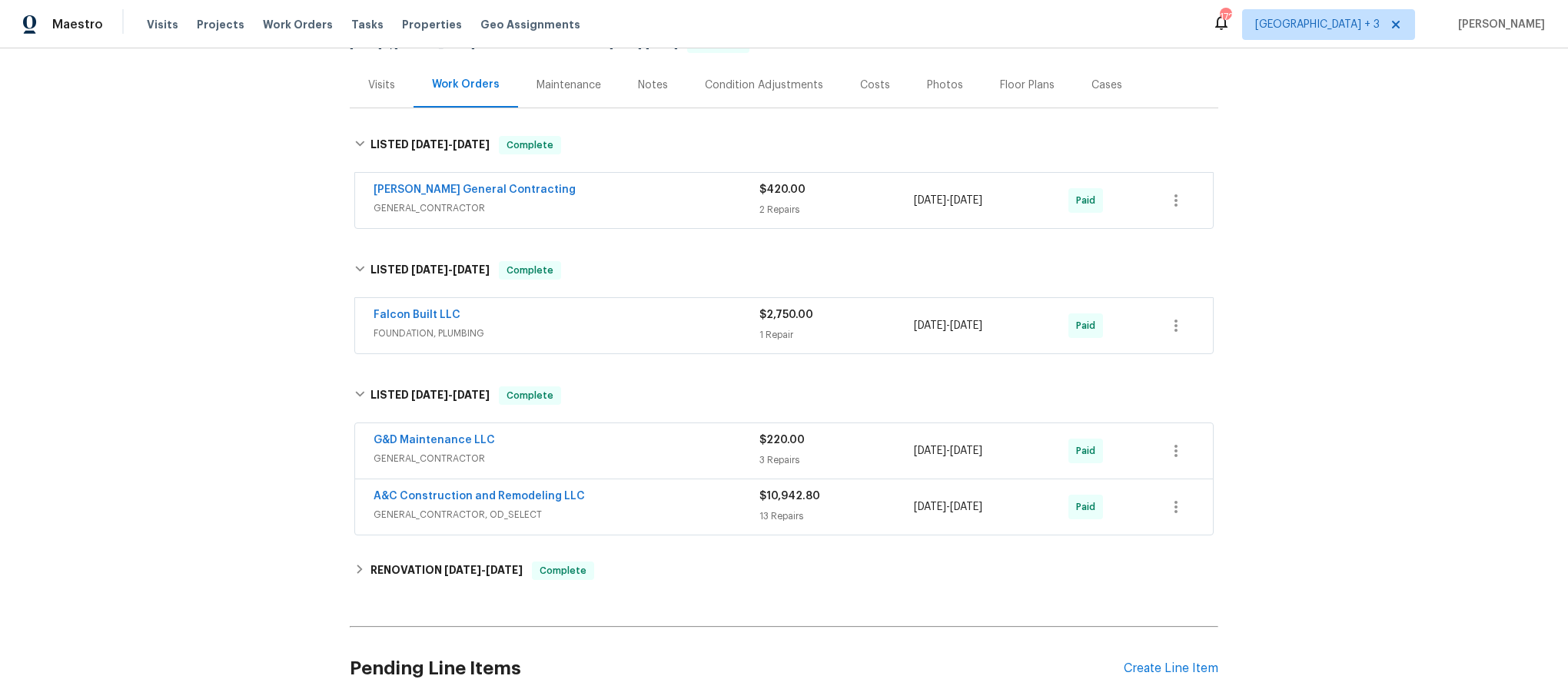
click at [641, 511] on span "GENERAL_CONTRACTOR, OD_SELECT" at bounding box center [566, 514] width 386 height 15
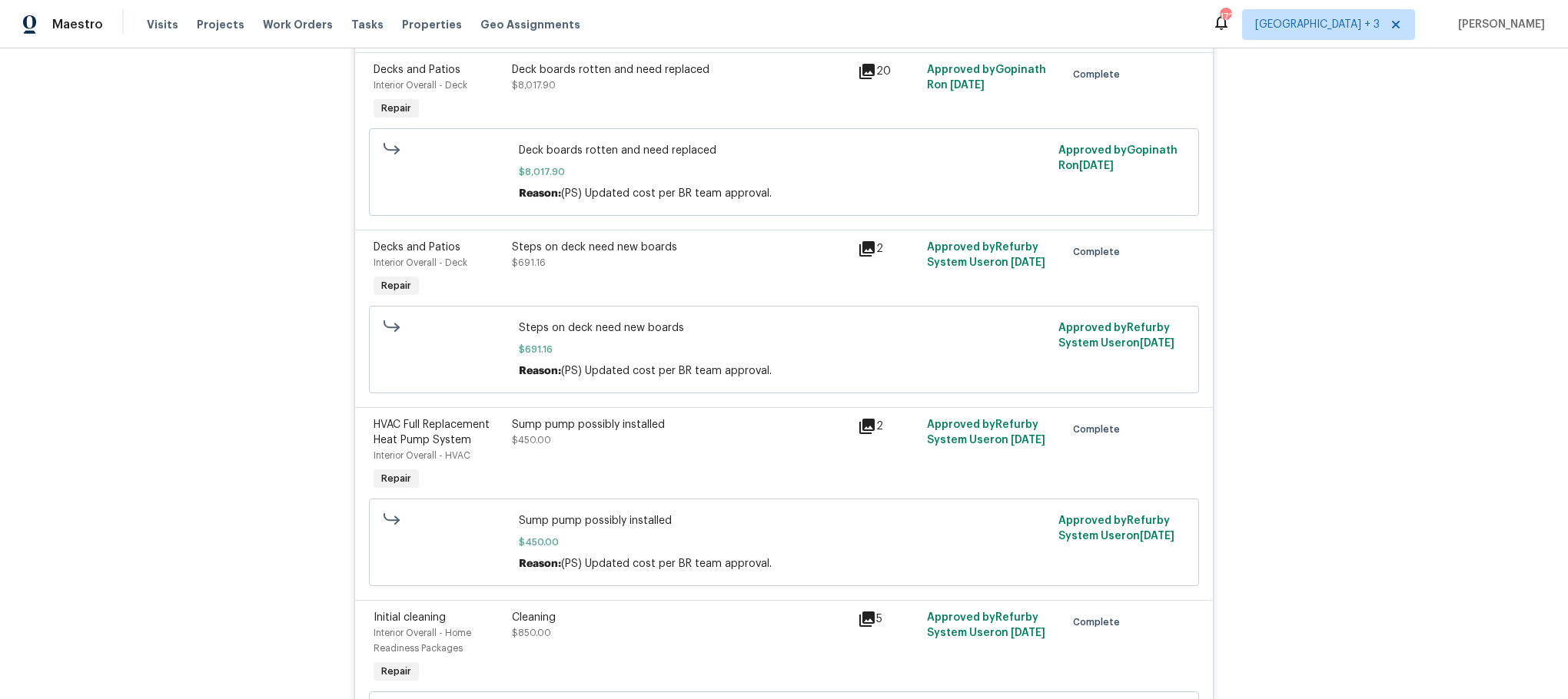
scroll to position [1208, 0]
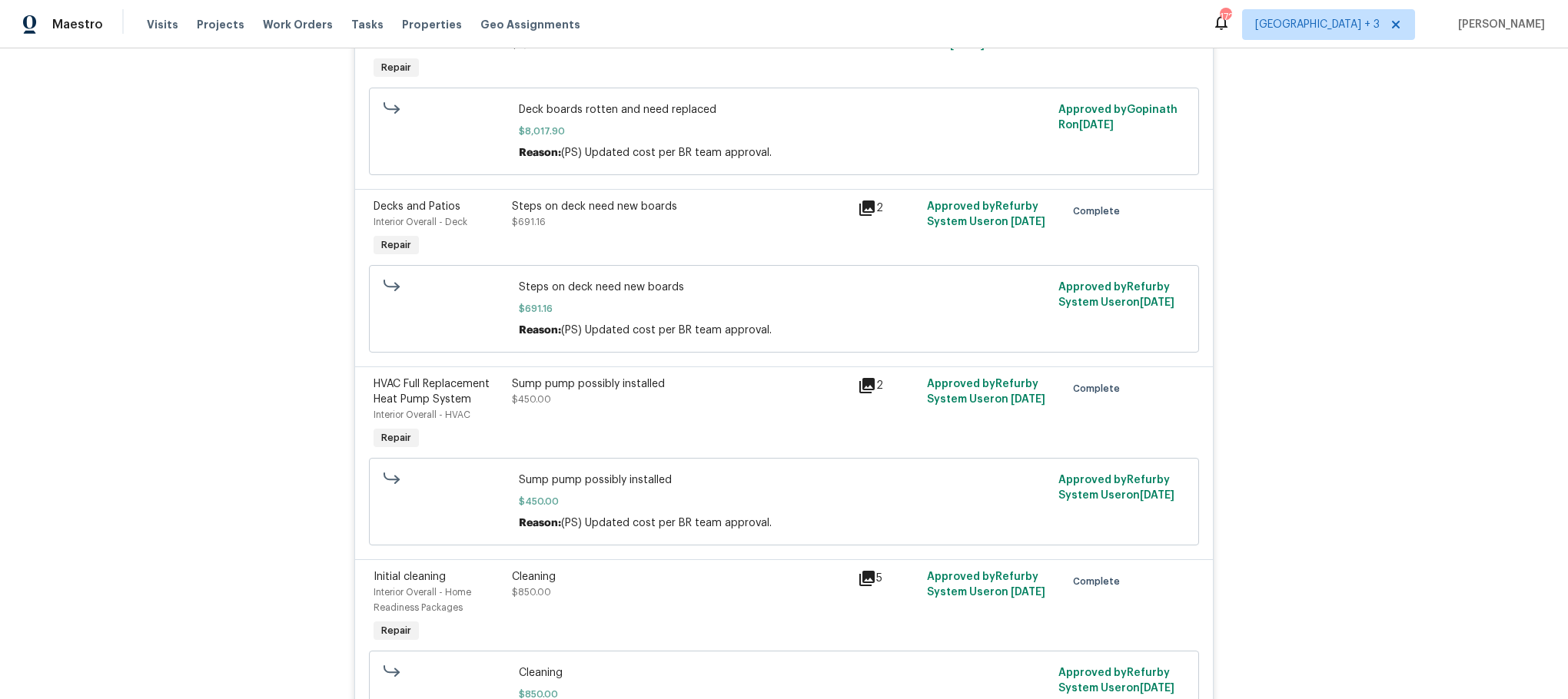
click at [733, 407] on div "Sump pump possibly installed $450.00" at bounding box center [680, 391] width 337 height 31
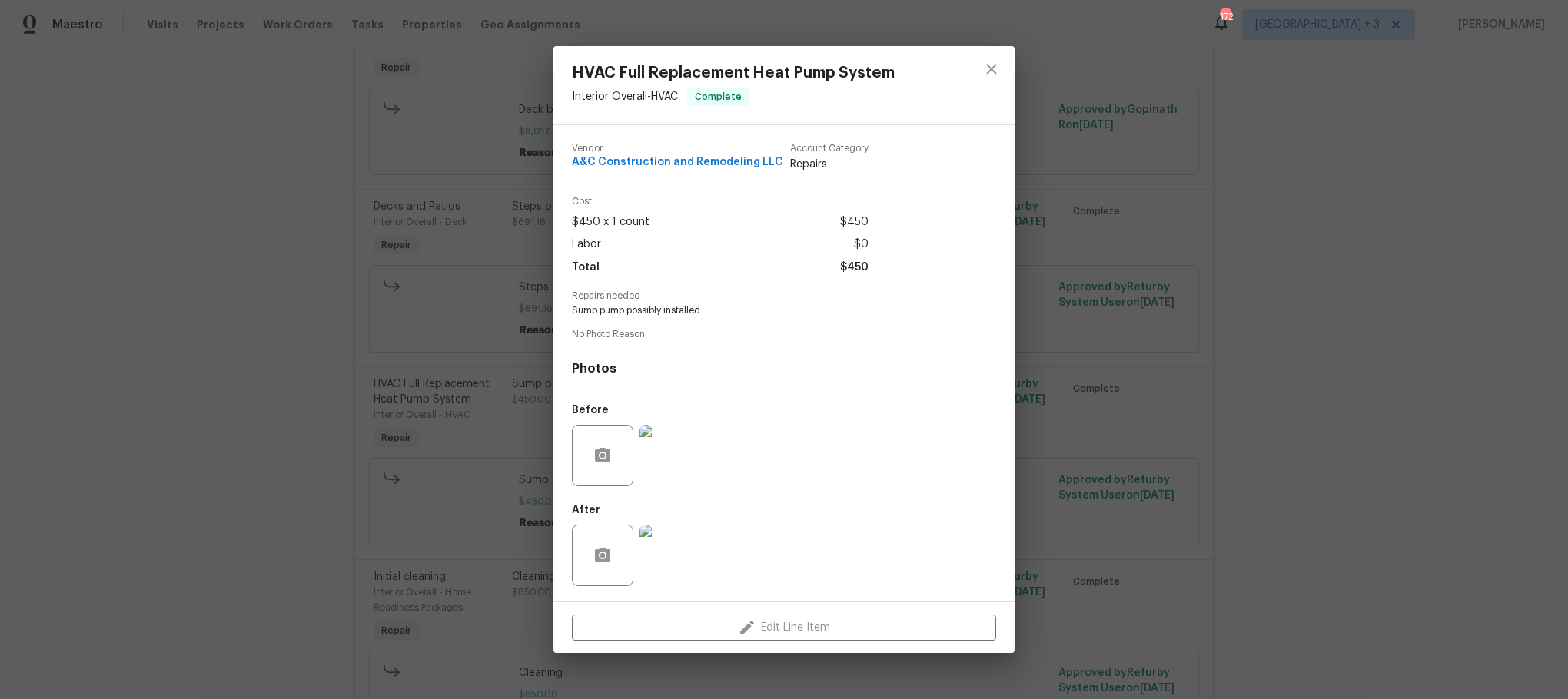
click at [672, 448] on img at bounding box center [669, 455] width 61 height 61
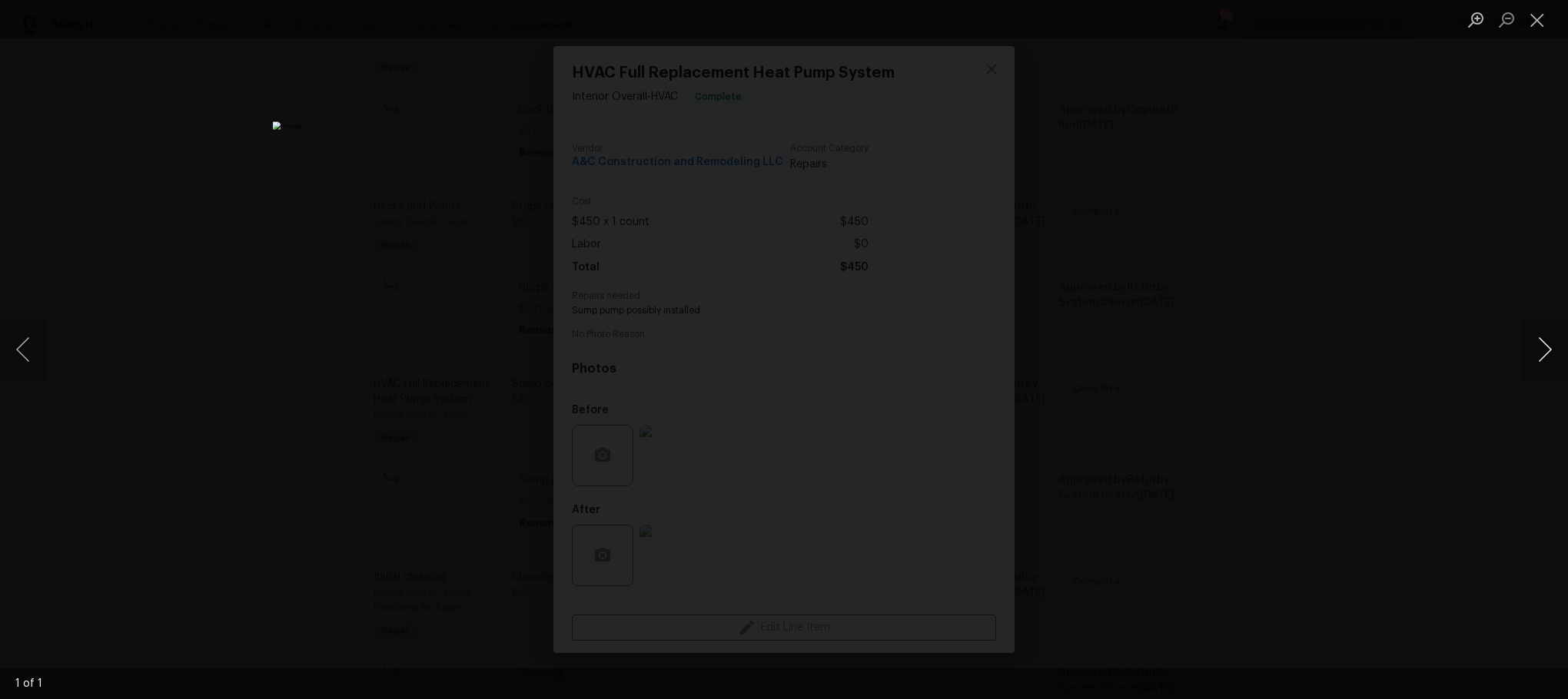
click at [1538, 345] on button "Next image" at bounding box center [1545, 349] width 46 height 61
click at [15, 341] on button "Previous image" at bounding box center [23, 349] width 46 height 61
click at [1534, 21] on button "Close lightbox" at bounding box center [1537, 20] width 31 height 27
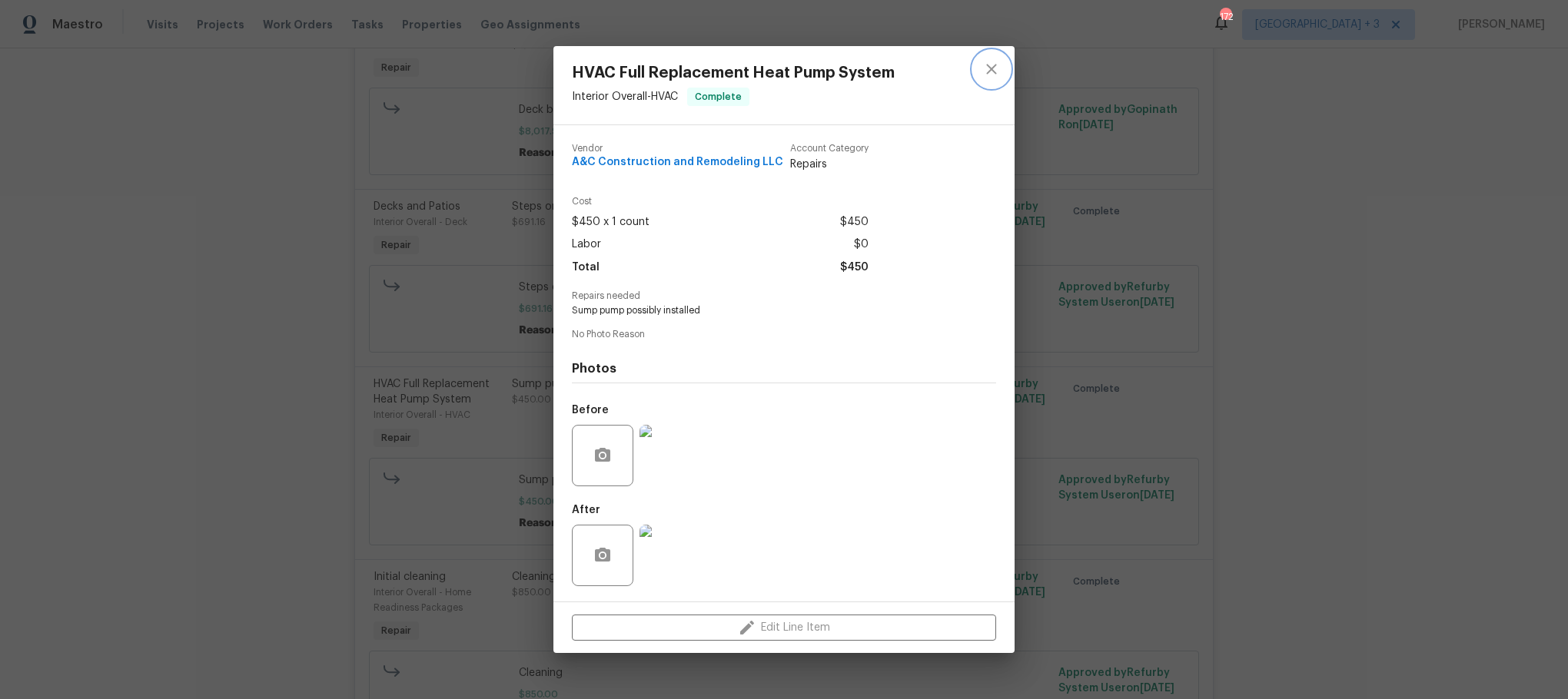
click at [992, 66] on icon "close" at bounding box center [992, 69] width 19 height 19
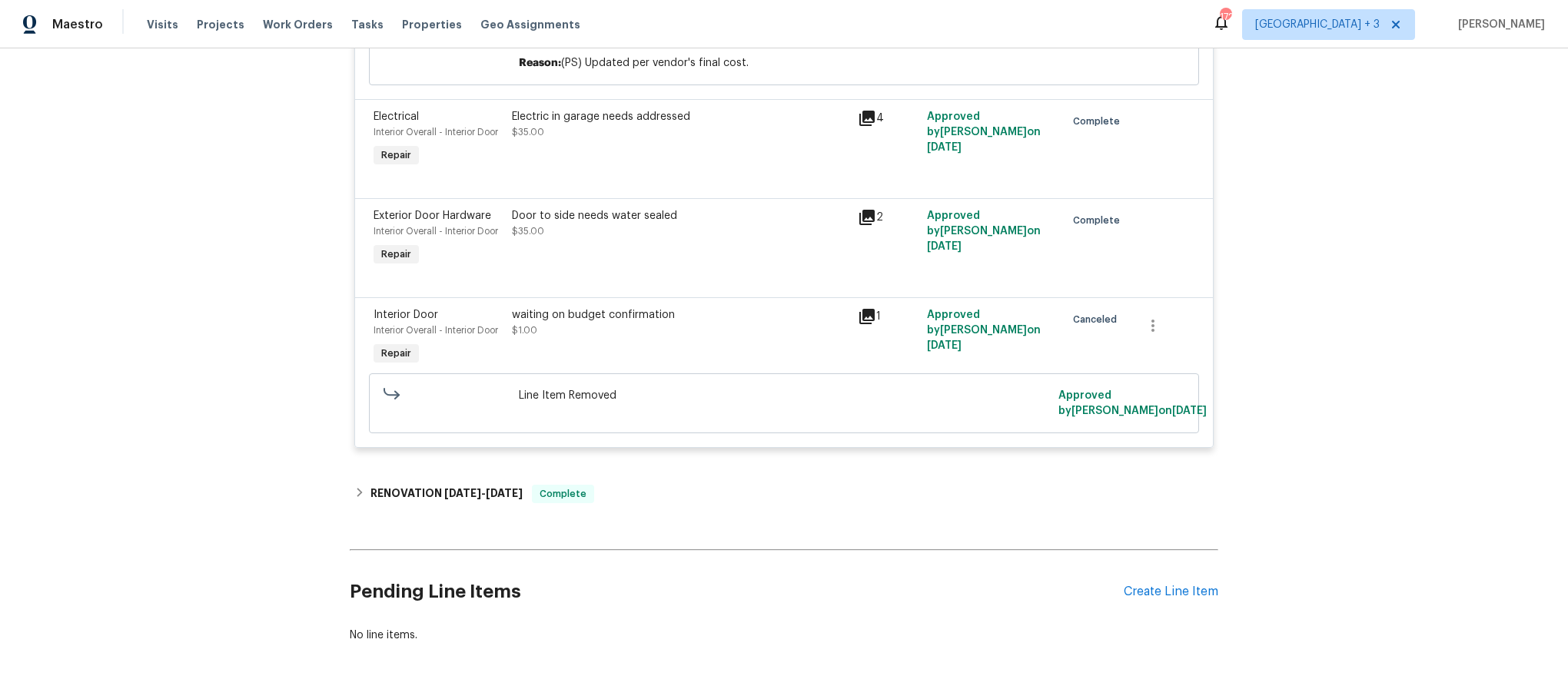
scroll to position [2215, 0]
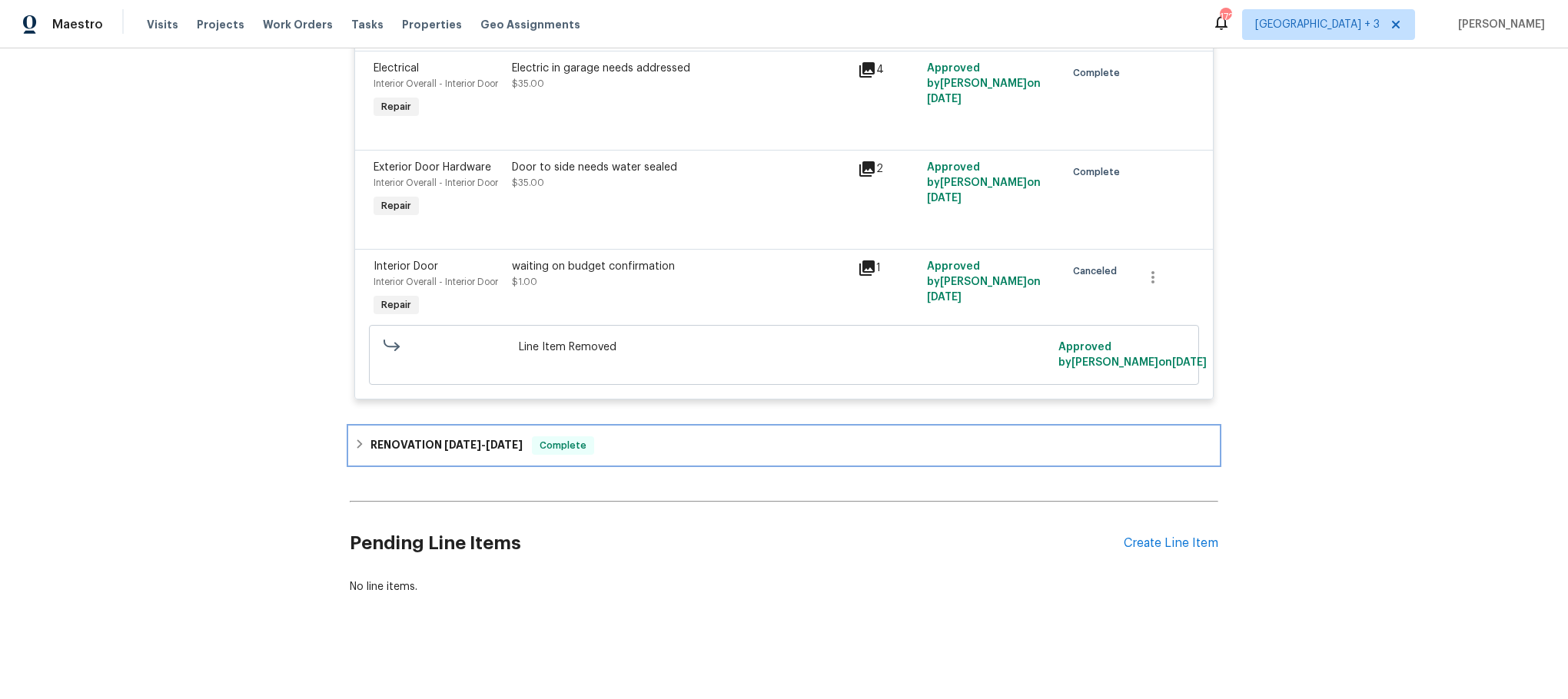
click at [354, 436] on div "RENOVATION 4/1/25 - 5/13/25 Complete" at bounding box center [783, 446] width 859 height 19
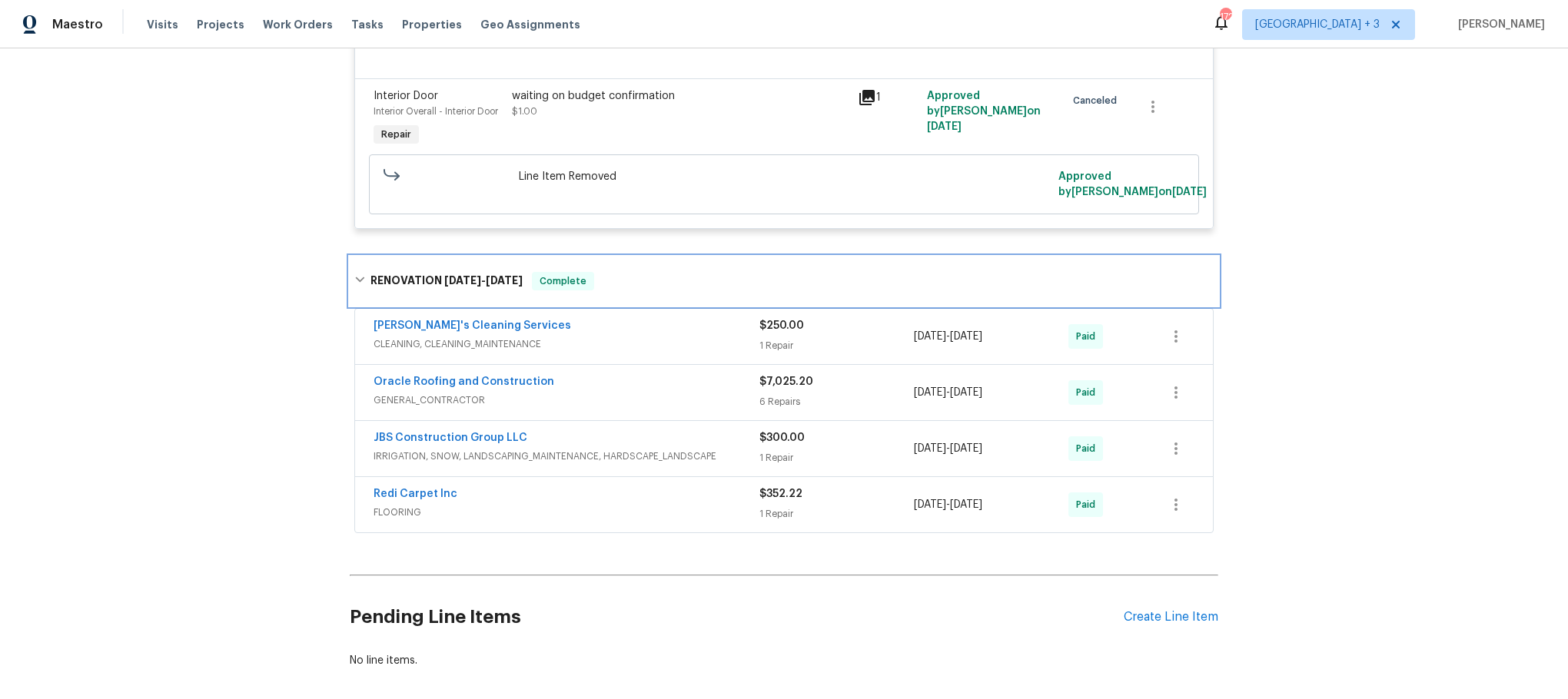
scroll to position [2464, 0]
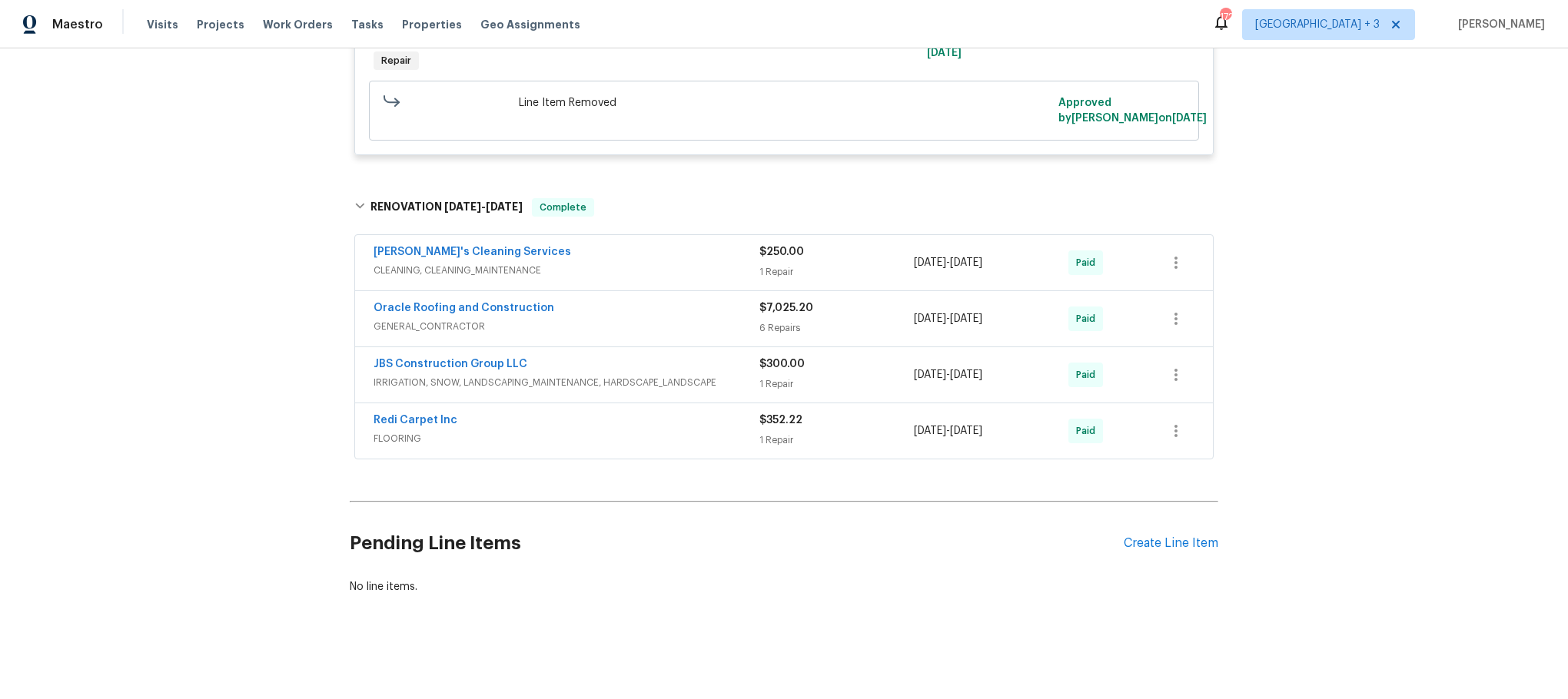
click at [639, 319] on span "GENERAL_CONTRACTOR" at bounding box center [566, 327] width 386 height 15
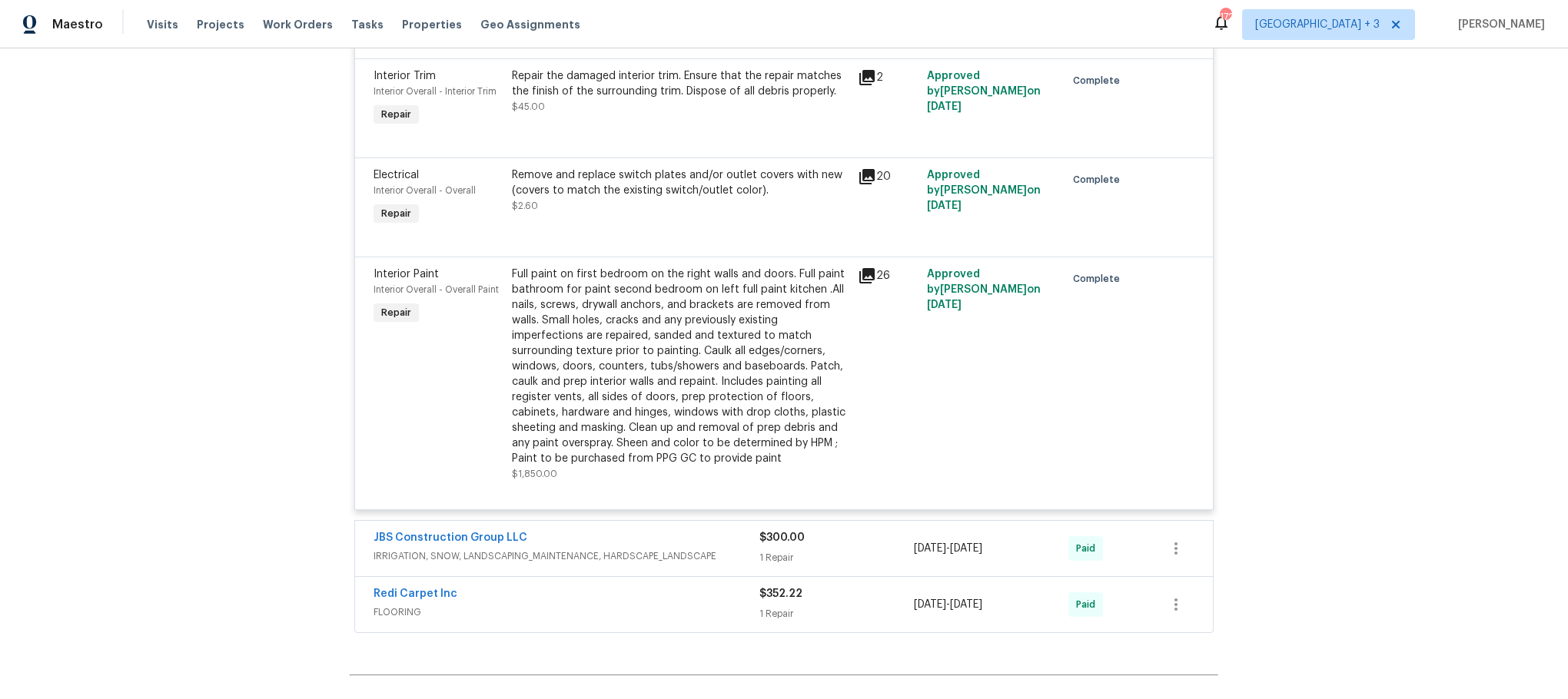
scroll to position [3561, 0]
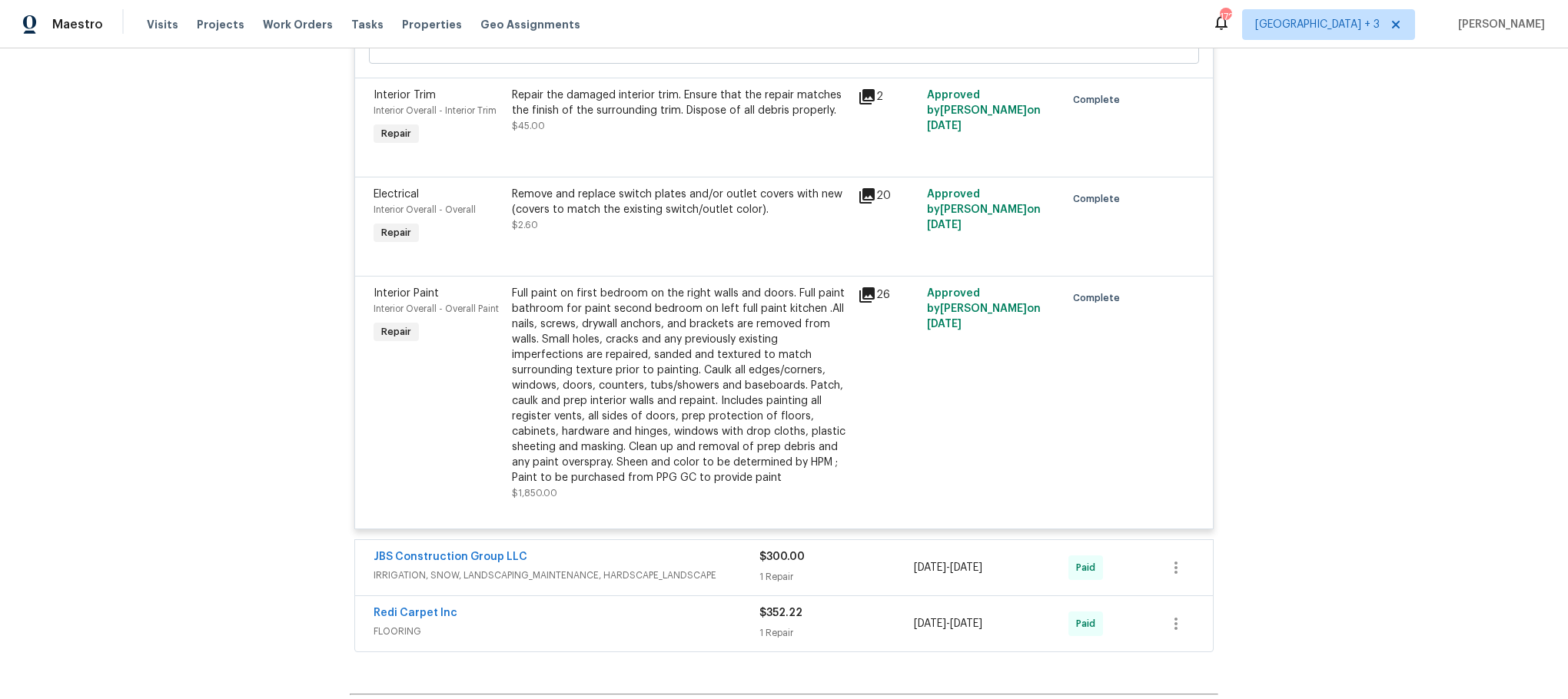
click at [612, 568] on div "JBS Construction Group LLC" at bounding box center [566, 558] width 386 height 19
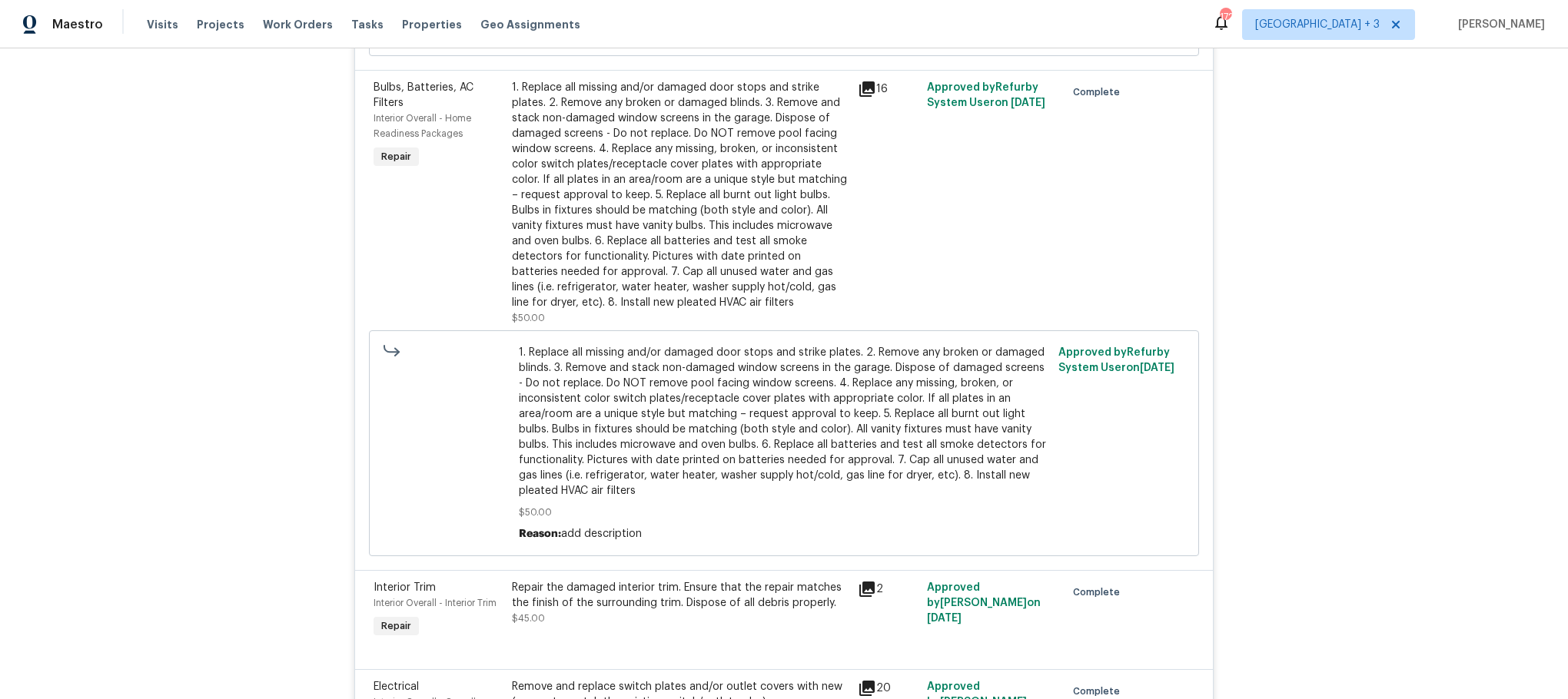
scroll to position [2371, 0]
